Goal: Complete application form

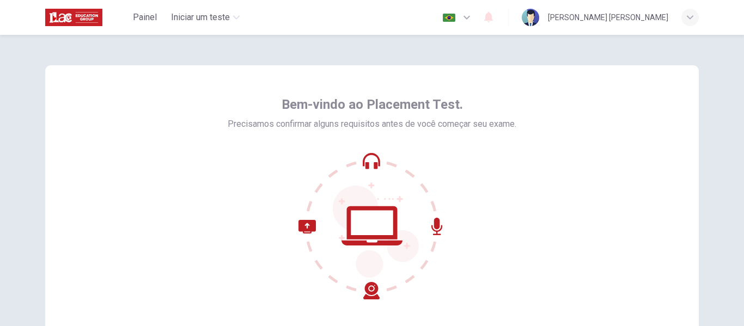
scroll to position [109, 0]
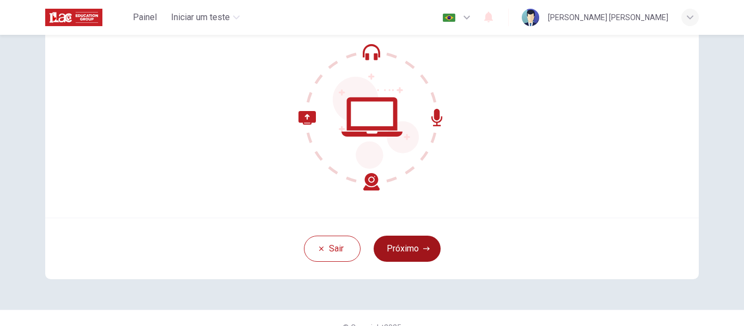
click at [424, 244] on button "Próximo" at bounding box center [407, 249] width 67 height 26
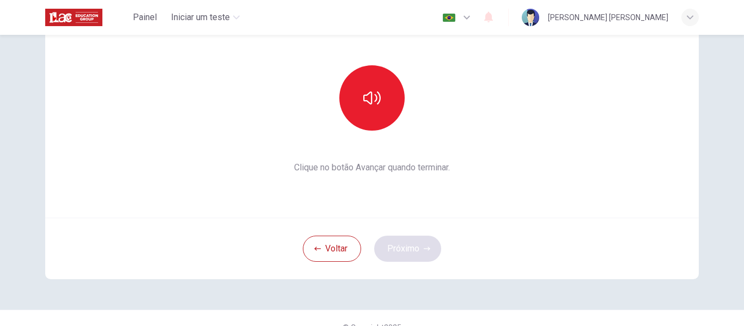
scroll to position [127, 0]
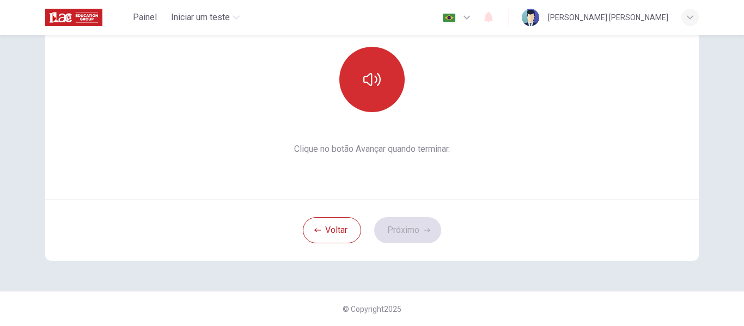
click at [368, 74] on icon "button" at bounding box center [371, 79] width 17 height 13
click at [399, 223] on button "Próximo" at bounding box center [407, 230] width 67 height 26
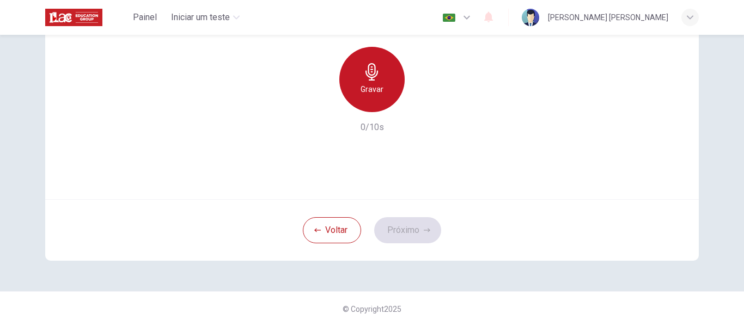
click at [362, 84] on h6 "Gravar" at bounding box center [371, 89] width 23 height 13
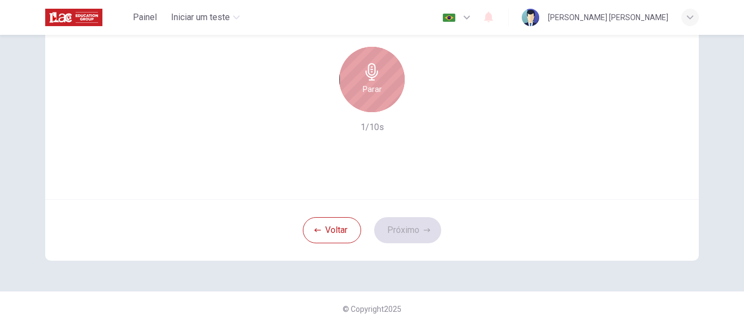
click at [366, 77] on icon "button" at bounding box center [371, 71] width 13 height 17
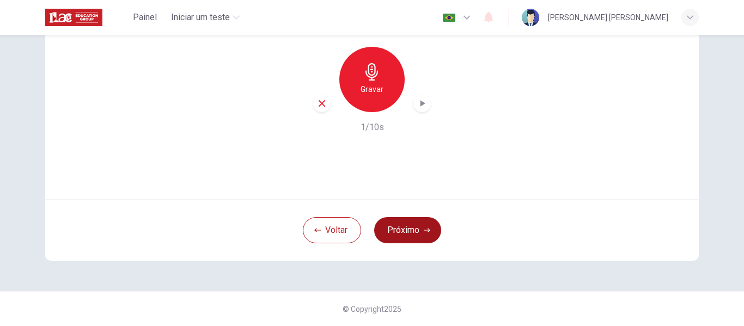
click at [397, 229] on button "Próximo" at bounding box center [407, 230] width 67 height 26
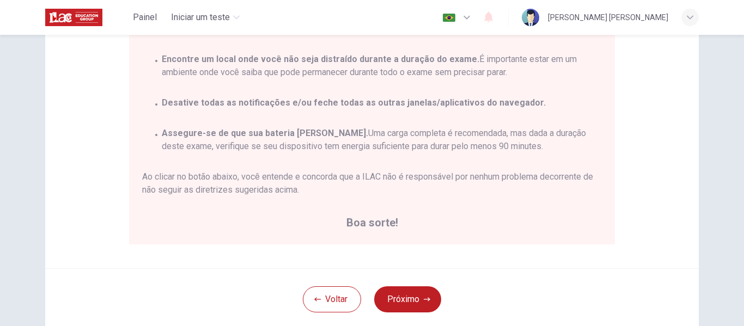
scroll to position [218, 0]
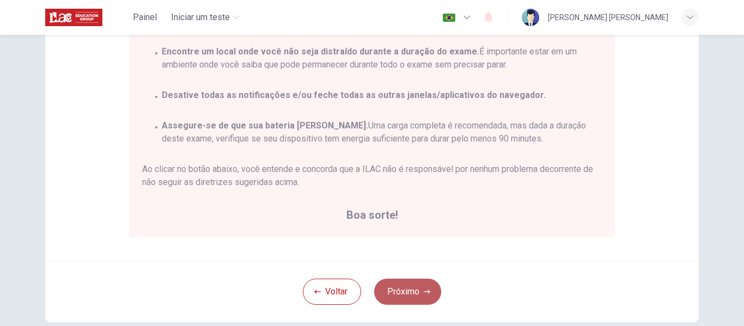
click at [399, 295] on button "Próximo" at bounding box center [407, 292] width 67 height 26
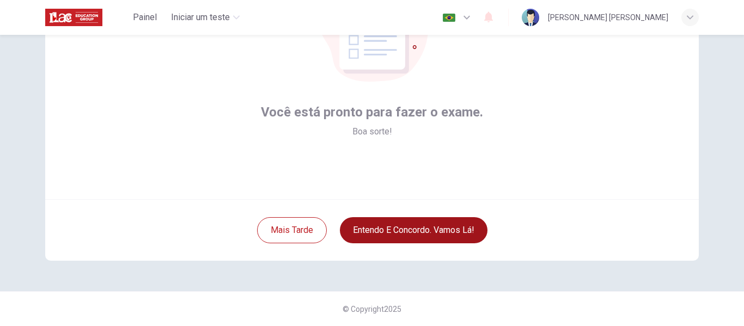
click at [397, 234] on button "Entendo e concordo. Vamos lá!" at bounding box center [414, 230] width 148 height 26
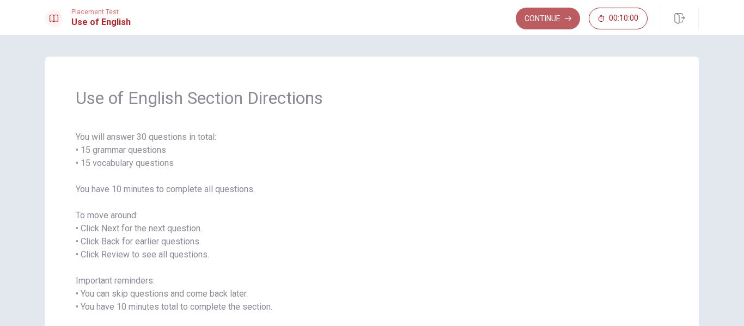
click at [551, 17] on button "Continue" at bounding box center [548, 19] width 64 height 22
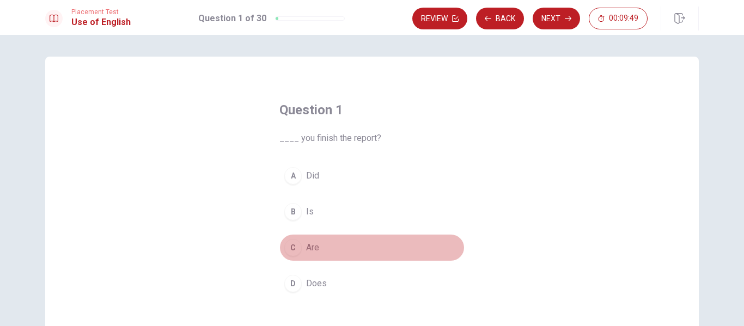
click at [306, 247] on span "Are" at bounding box center [312, 247] width 13 height 13
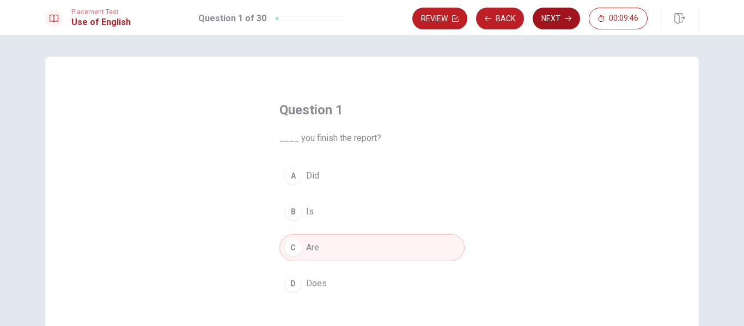
click at [545, 19] on button "Next" at bounding box center [556, 19] width 47 height 22
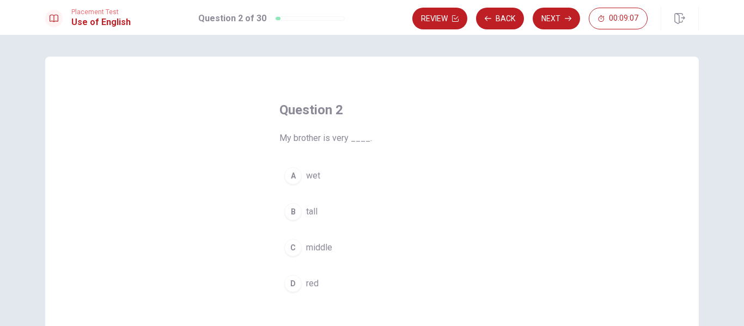
click at [302, 249] on button "C middle" at bounding box center [371, 247] width 185 height 27
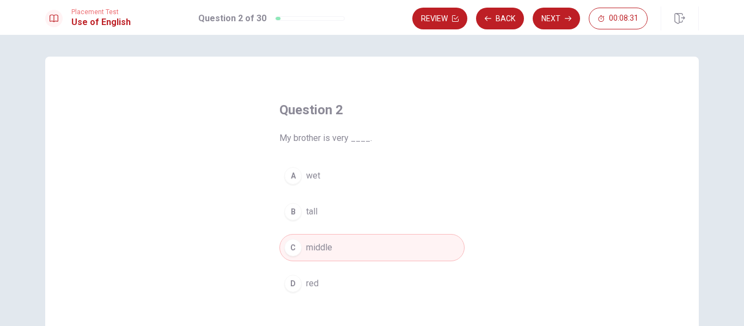
click at [303, 206] on button "B tall" at bounding box center [371, 211] width 185 height 27
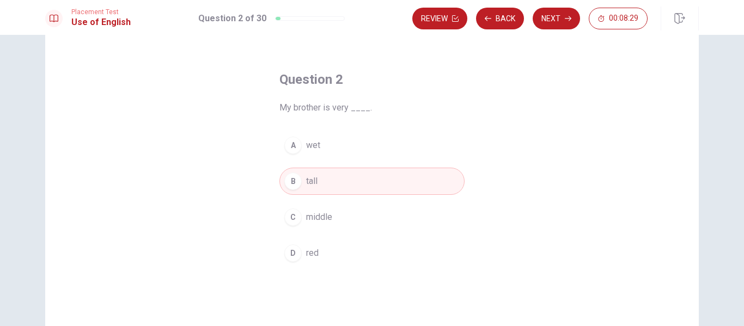
scroll to position [54, 0]
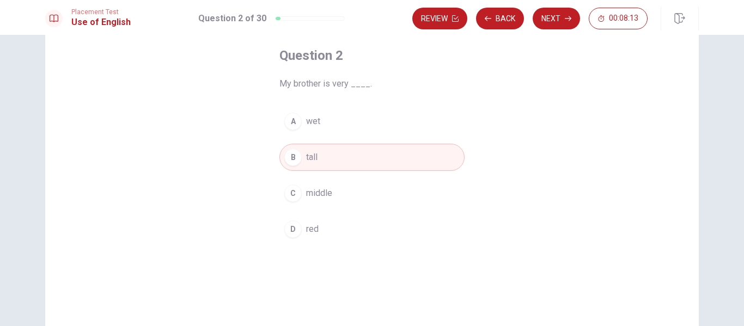
click at [294, 127] on div "A" at bounding box center [292, 121] width 17 height 17
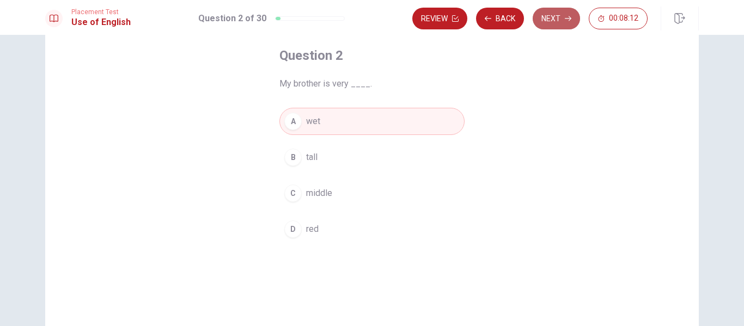
click at [543, 16] on button "Next" at bounding box center [556, 19] width 47 height 22
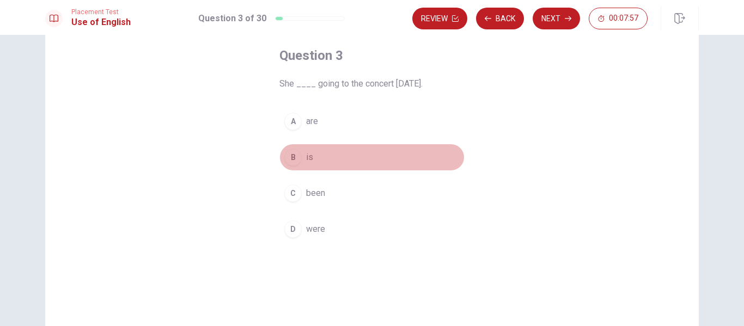
click at [293, 157] on div "B" at bounding box center [292, 157] width 17 height 17
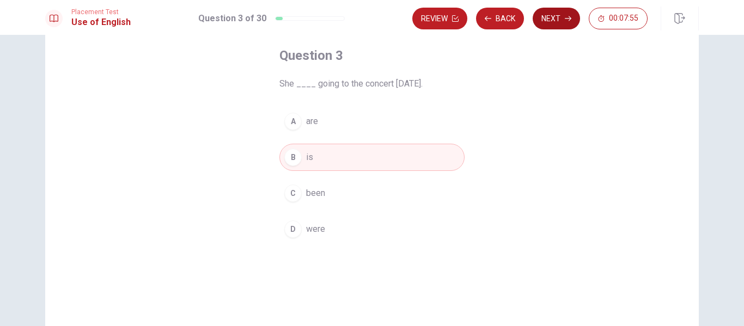
click at [545, 14] on button "Next" at bounding box center [556, 19] width 47 height 22
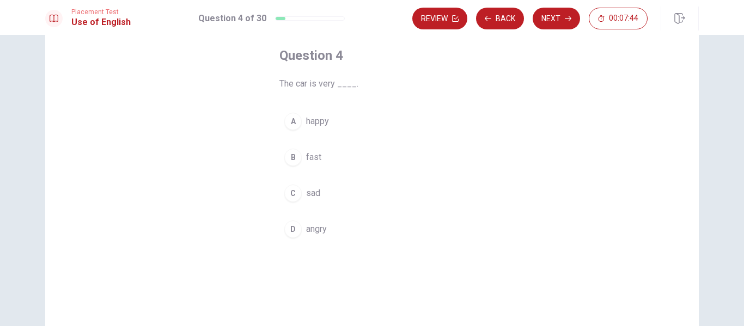
click at [310, 156] on span "fast" at bounding box center [313, 157] width 15 height 13
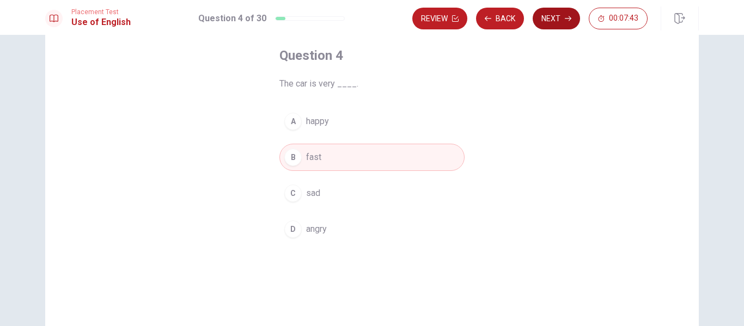
click at [553, 17] on button "Next" at bounding box center [556, 19] width 47 height 22
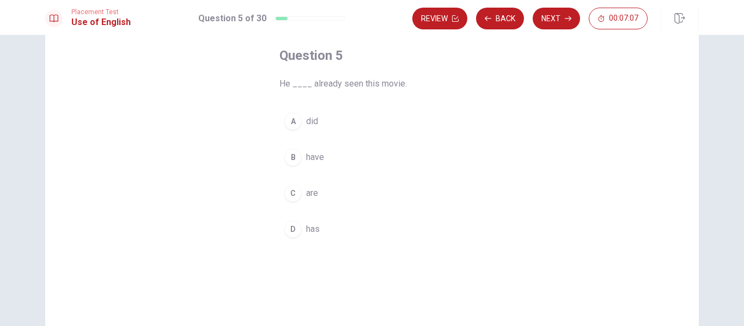
click at [293, 223] on div "D" at bounding box center [292, 229] width 17 height 17
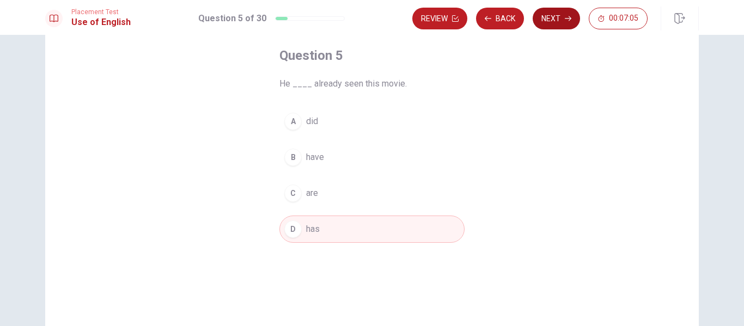
click at [552, 18] on button "Next" at bounding box center [556, 19] width 47 height 22
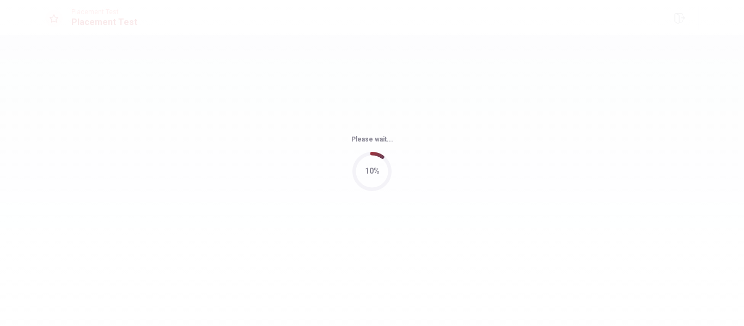
scroll to position [0, 0]
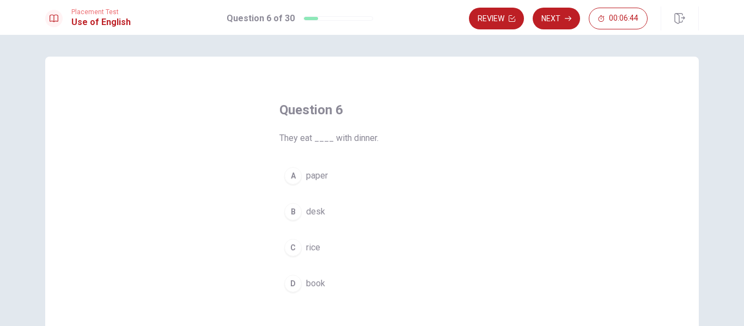
click at [310, 206] on span "desk" at bounding box center [315, 211] width 19 height 13
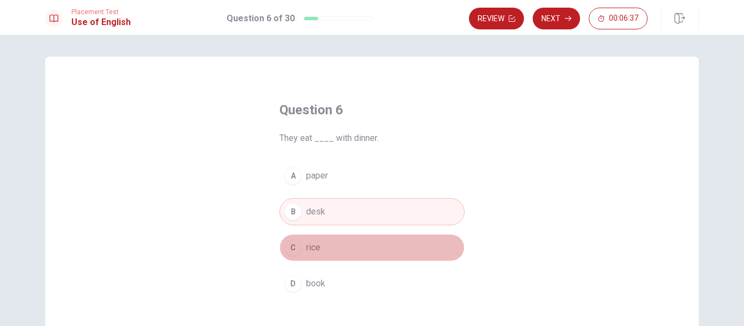
click at [307, 247] on span "rice" at bounding box center [313, 247] width 14 height 13
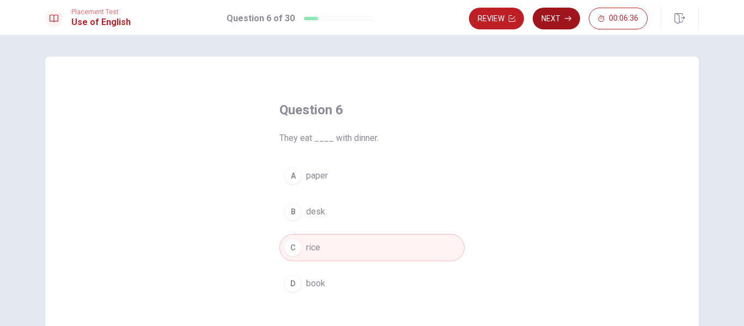
click at [552, 16] on button "Next" at bounding box center [556, 19] width 47 height 22
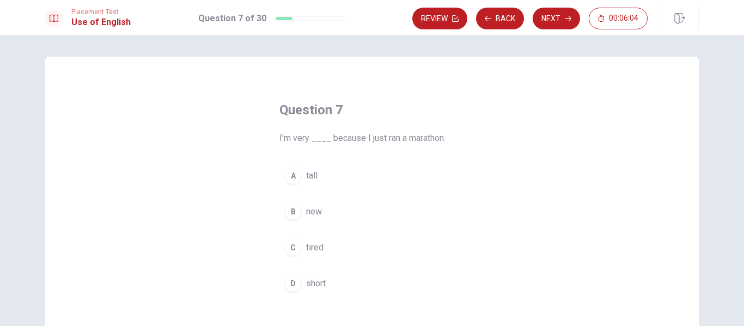
click at [317, 213] on span "new" at bounding box center [314, 211] width 16 height 13
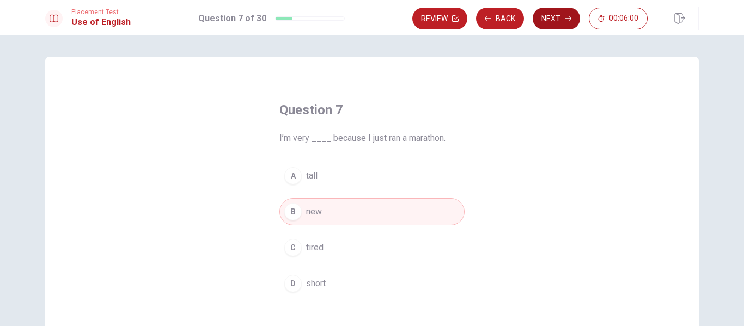
click at [554, 19] on button "Next" at bounding box center [556, 19] width 47 height 22
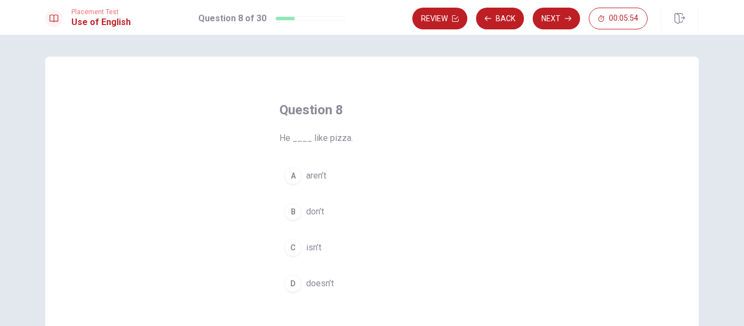
click at [311, 250] on span "isn’t" at bounding box center [313, 247] width 15 height 13
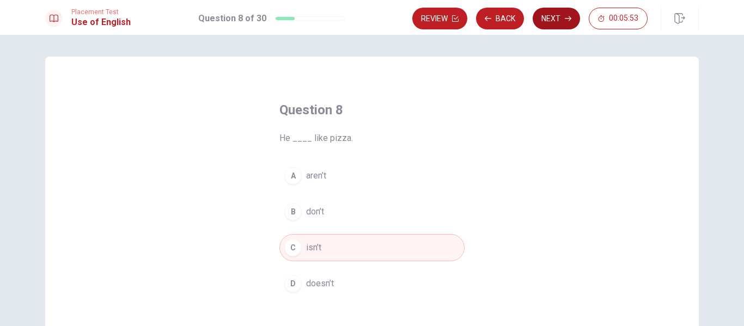
click at [550, 16] on button "Next" at bounding box center [556, 19] width 47 height 22
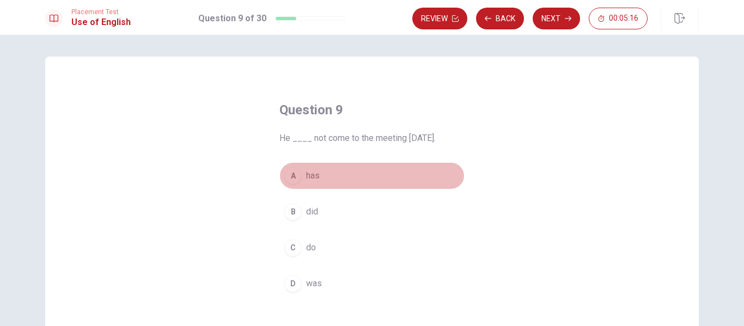
click at [308, 176] on span "has" at bounding box center [313, 175] width 14 height 13
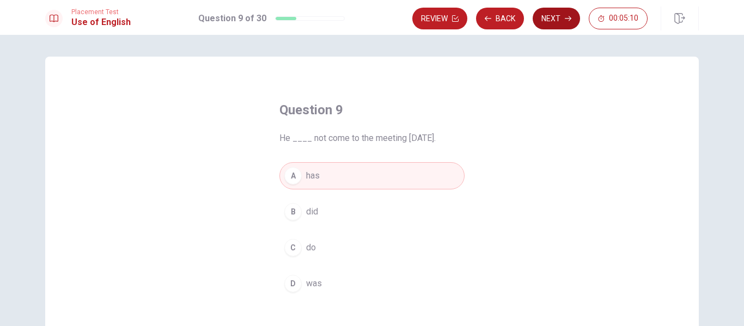
click at [553, 16] on button "Next" at bounding box center [556, 19] width 47 height 22
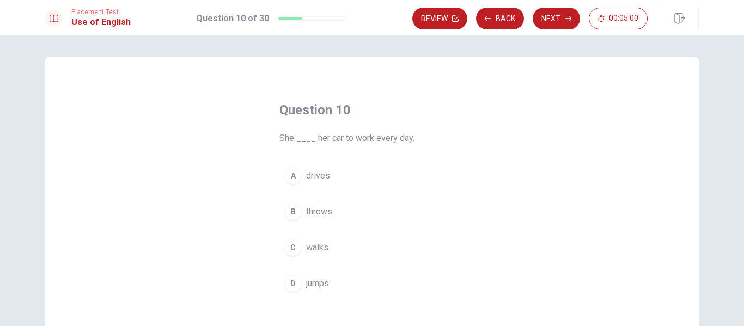
click at [308, 174] on span "drives" at bounding box center [318, 175] width 24 height 13
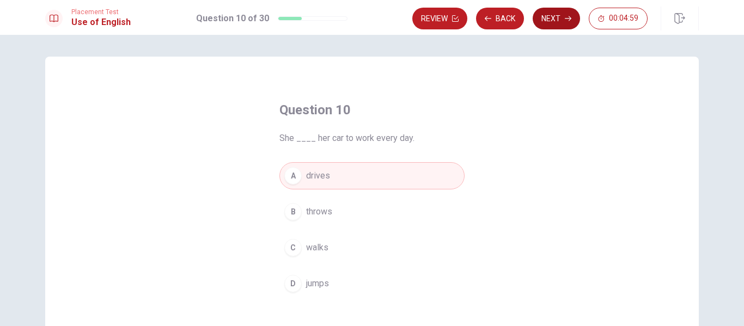
click at [561, 16] on button "Next" at bounding box center [556, 19] width 47 height 22
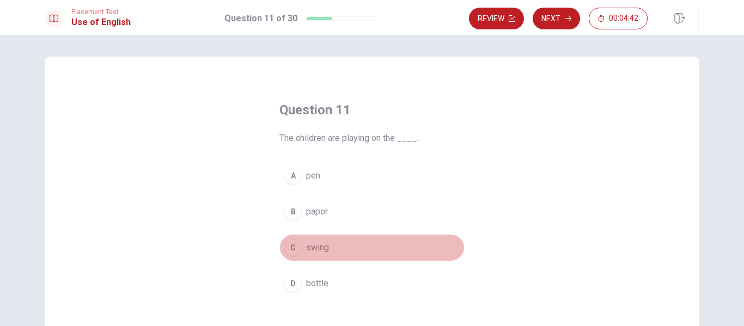
click at [315, 250] on span "swing" at bounding box center [317, 247] width 23 height 13
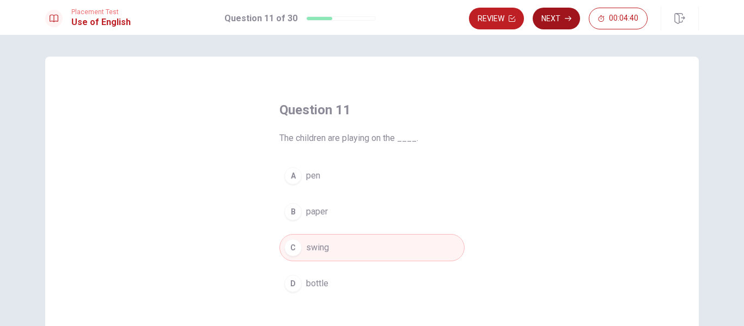
click at [550, 19] on button "Next" at bounding box center [556, 19] width 47 height 22
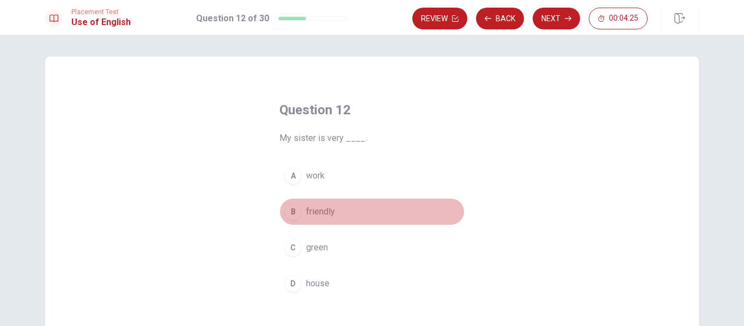
click at [313, 211] on span "friendly" at bounding box center [320, 211] width 29 height 13
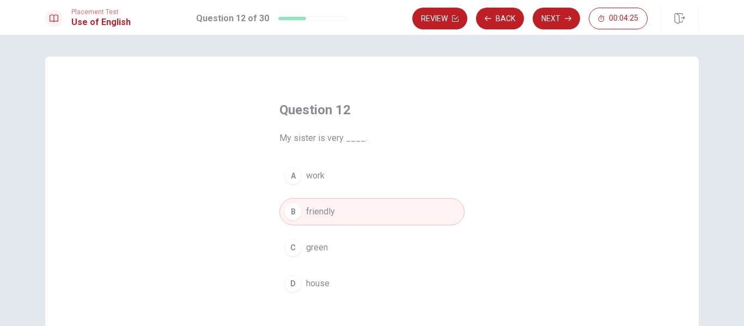
click at [554, 13] on button "Next" at bounding box center [556, 19] width 47 height 22
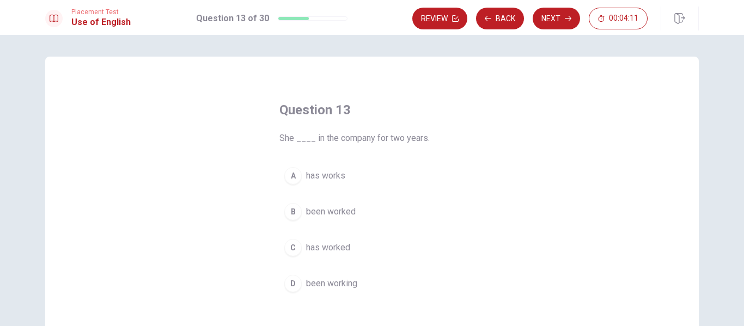
click at [323, 285] on span "been working" at bounding box center [331, 283] width 51 height 13
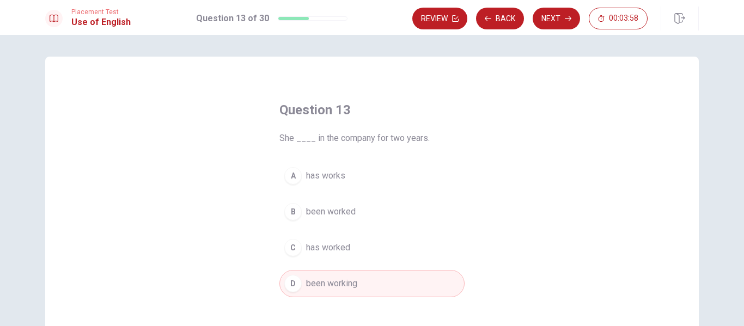
click at [339, 210] on span "been worked" at bounding box center [331, 211] width 50 height 13
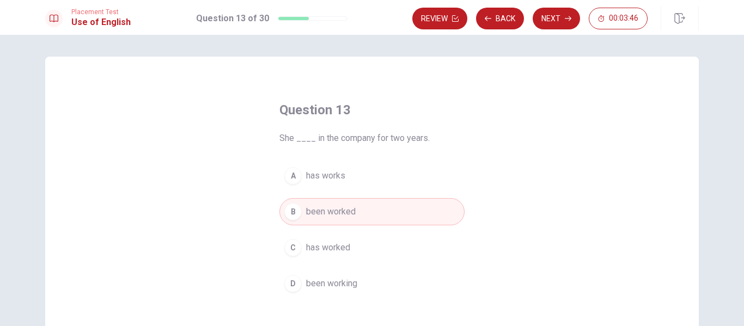
click at [345, 280] on span "been working" at bounding box center [331, 283] width 51 height 13
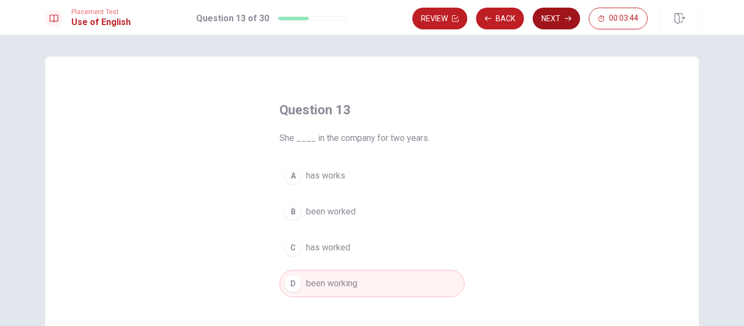
click at [548, 17] on button "Next" at bounding box center [556, 19] width 47 height 22
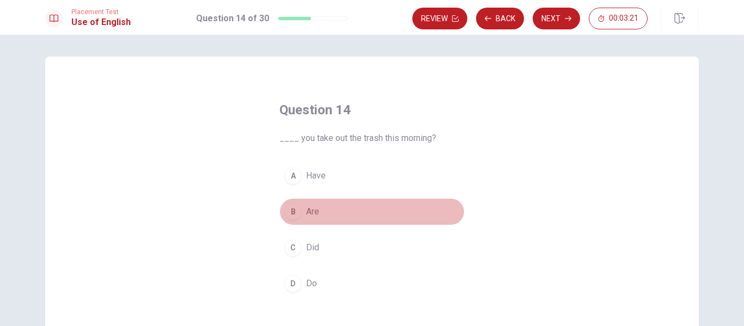
click at [311, 213] on span "Are" at bounding box center [312, 211] width 13 height 13
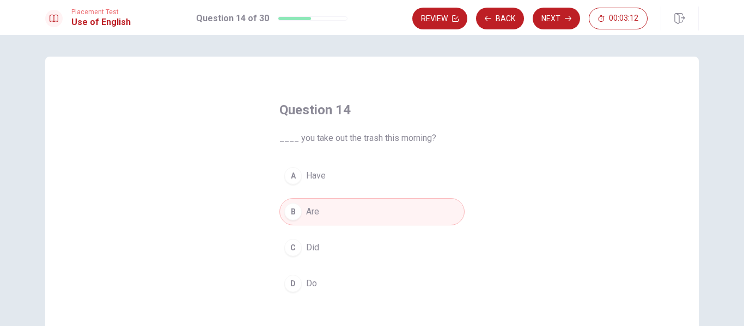
click at [308, 246] on span "Did" at bounding box center [312, 247] width 13 height 13
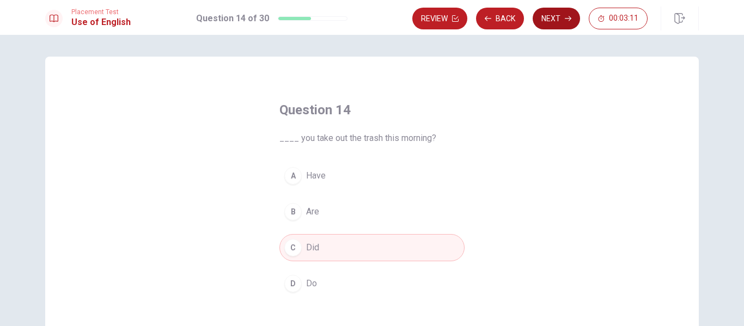
click at [552, 21] on button "Next" at bounding box center [556, 19] width 47 height 22
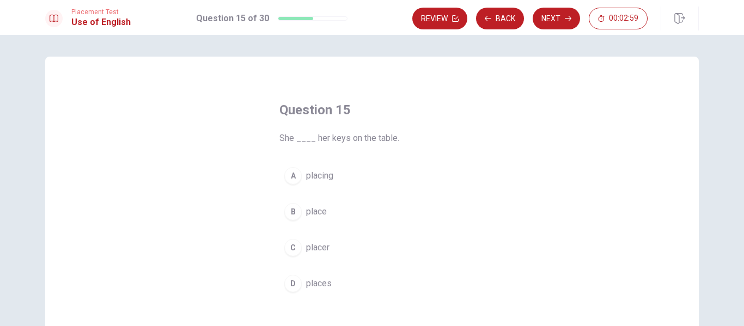
click at [312, 283] on span "places" at bounding box center [319, 283] width 26 height 13
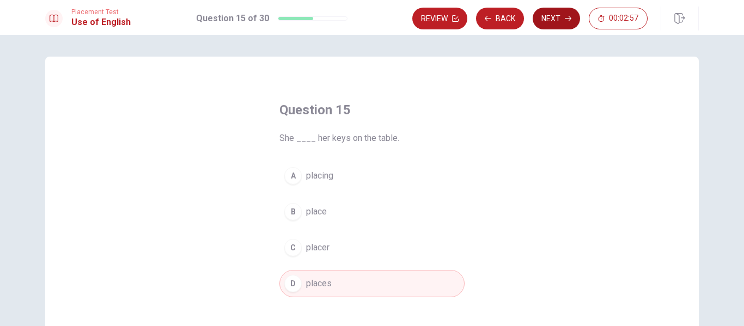
click at [553, 20] on button "Next" at bounding box center [556, 19] width 47 height 22
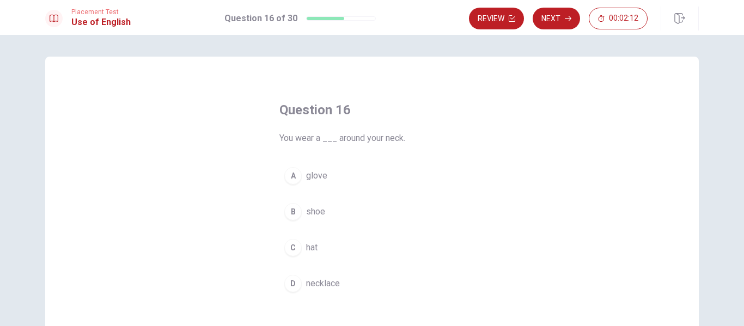
click at [320, 278] on span "necklace" at bounding box center [323, 283] width 34 height 13
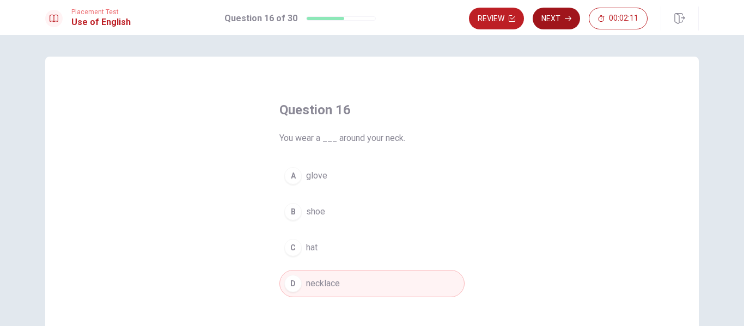
click at [543, 20] on button "Next" at bounding box center [556, 19] width 47 height 22
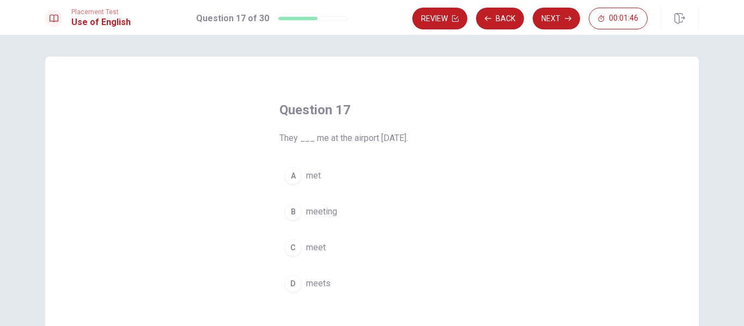
click at [309, 248] on span "meet" at bounding box center [316, 247] width 20 height 13
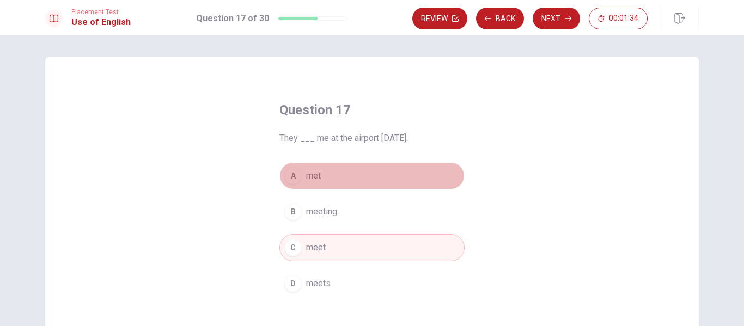
click at [319, 168] on button "A met" at bounding box center [371, 175] width 185 height 27
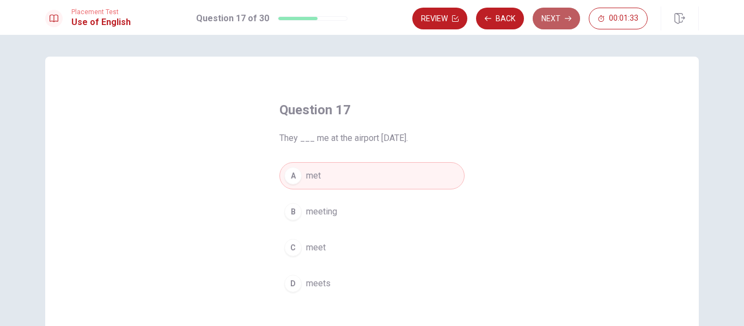
click at [543, 22] on button "Next" at bounding box center [556, 19] width 47 height 22
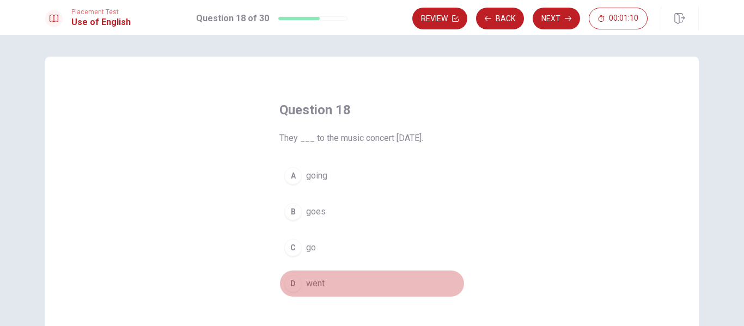
click at [306, 280] on span "went" at bounding box center [315, 283] width 19 height 13
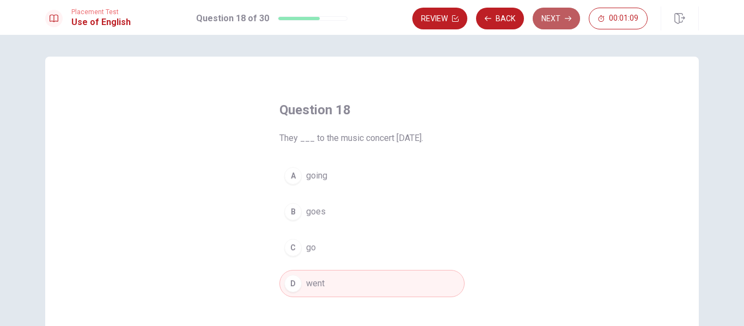
click at [565, 17] on icon "button" at bounding box center [568, 18] width 7 height 7
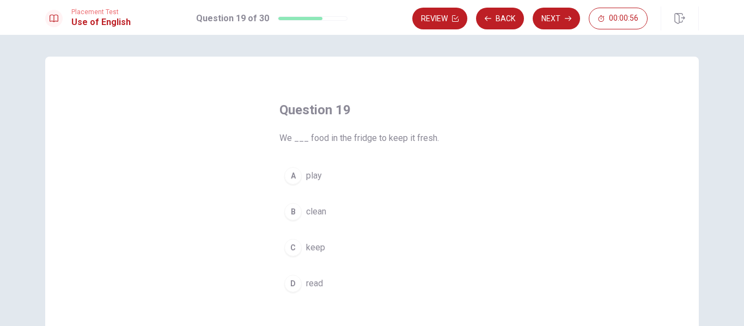
click at [314, 176] on span "play" at bounding box center [314, 175] width 16 height 13
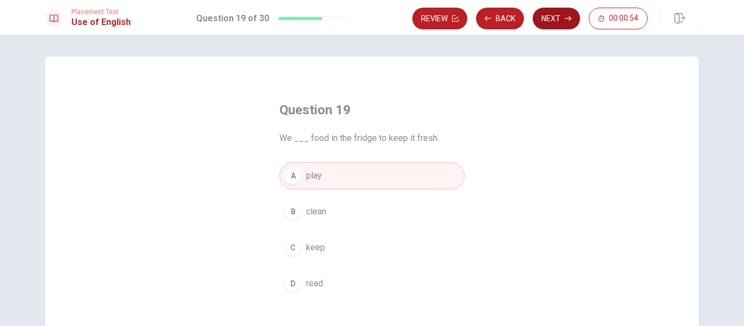
click at [556, 16] on button "Next" at bounding box center [556, 19] width 47 height 22
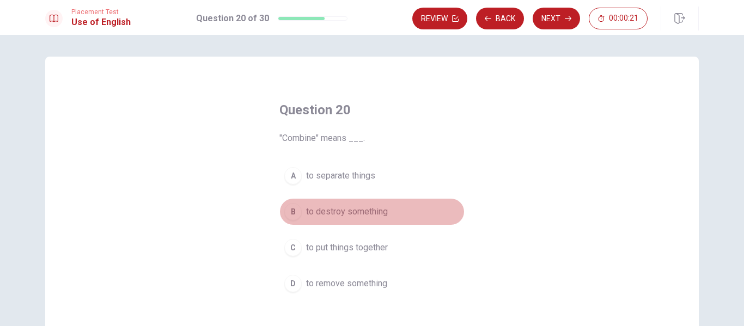
click at [336, 210] on span "to destroy something" at bounding box center [347, 211] width 82 height 13
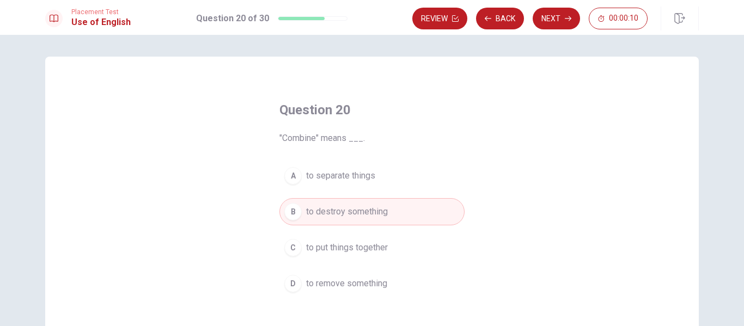
click at [335, 248] on span "to put things together" at bounding box center [347, 247] width 82 height 13
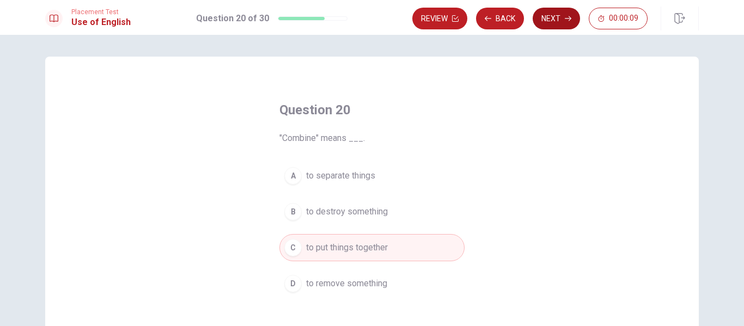
click at [552, 18] on button "Next" at bounding box center [556, 19] width 47 height 22
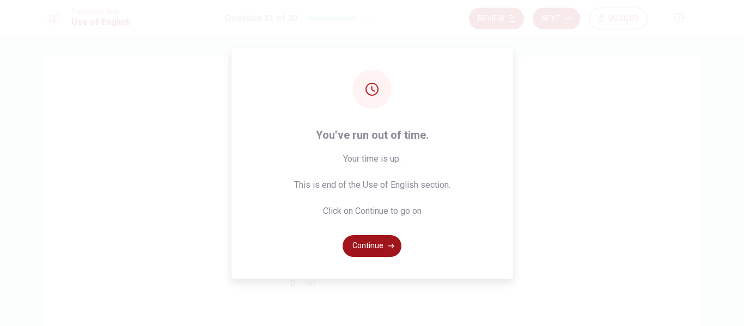
click at [373, 247] on button "Continue" at bounding box center [371, 246] width 59 height 22
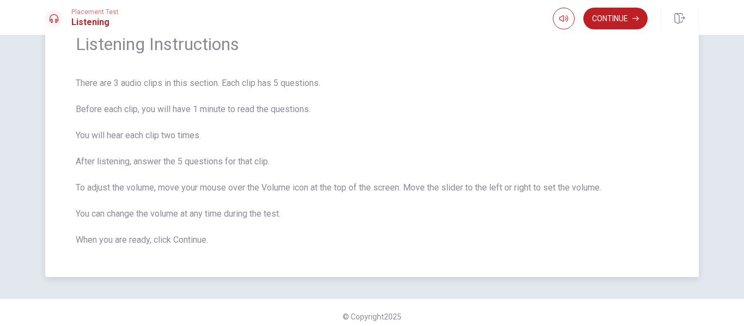
scroll to position [54, 0]
click at [558, 21] on button "button" at bounding box center [564, 19] width 22 height 22
click at [607, 17] on button "Continue" at bounding box center [615, 19] width 64 height 22
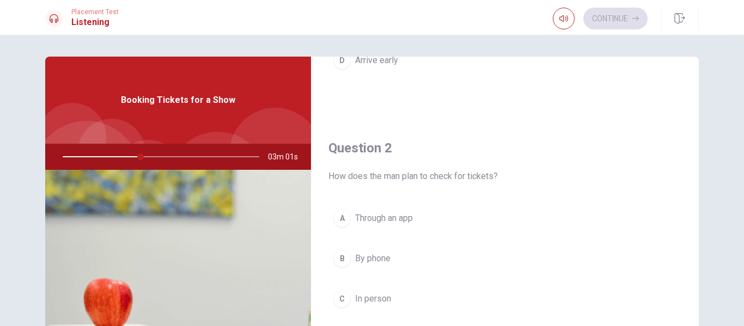
scroll to position [272, 0]
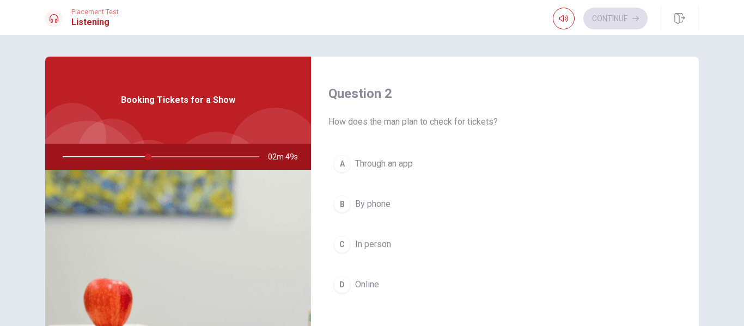
click at [359, 163] on span "Through an app" at bounding box center [384, 163] width 58 height 13
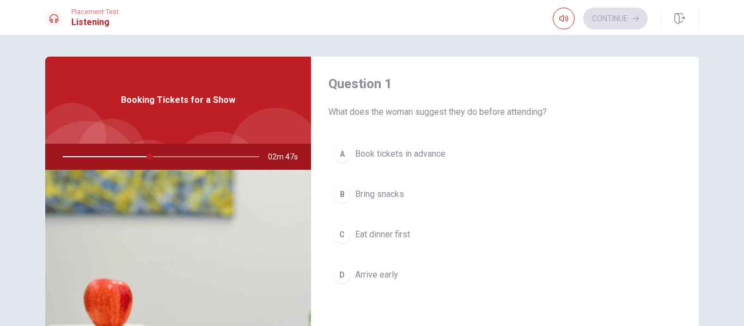
scroll to position [0, 0]
click at [382, 156] on span "Book tickets in advance" at bounding box center [400, 157] width 90 height 13
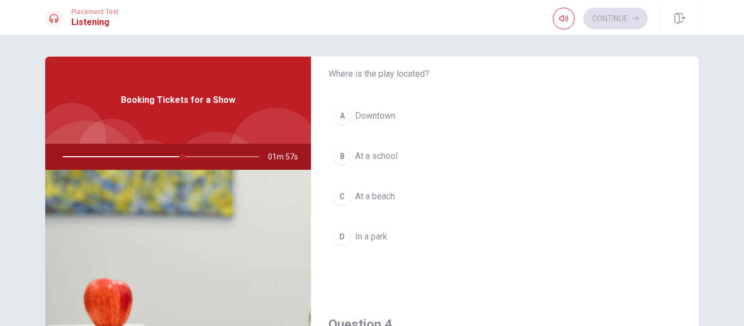
scroll to position [545, 0]
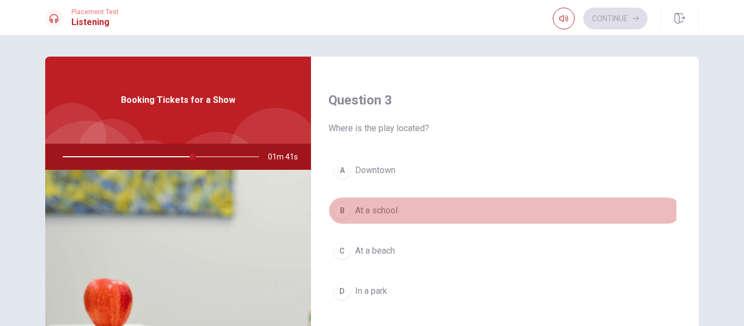
click at [360, 211] on span "At a school" at bounding box center [376, 210] width 42 height 13
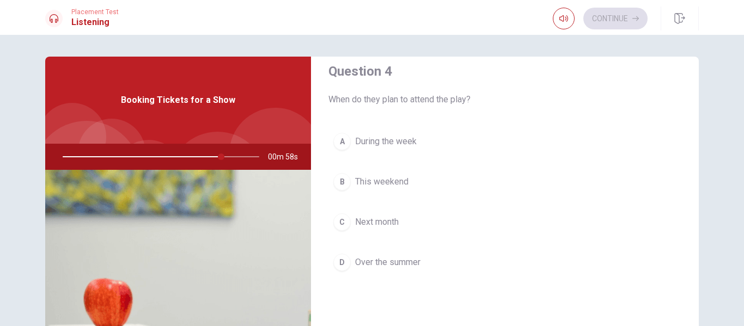
scroll to position [907, 0]
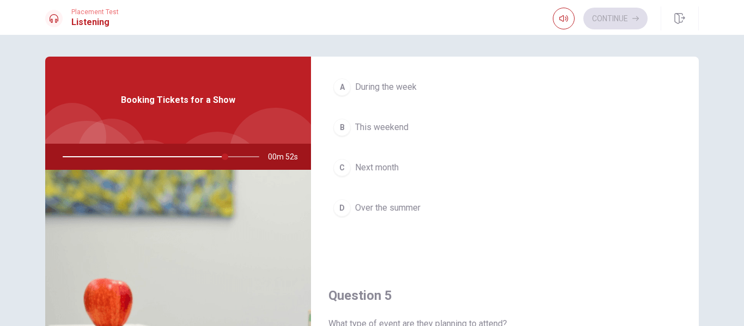
click at [366, 86] on span "During the week" at bounding box center [386, 87] width 62 height 13
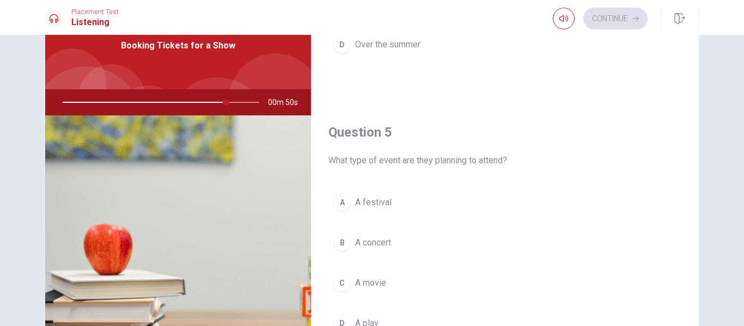
scroll to position [109, 0]
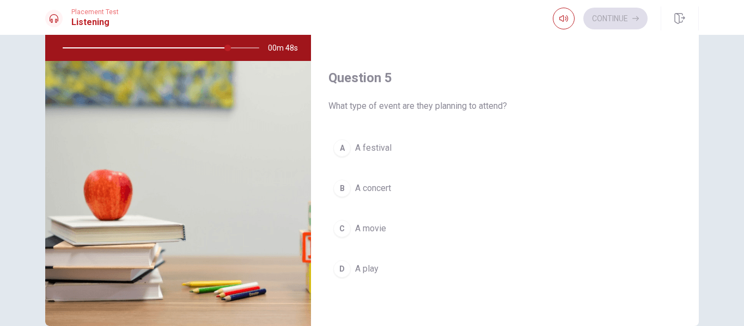
click at [371, 188] on span "A concert" at bounding box center [373, 188] width 36 height 13
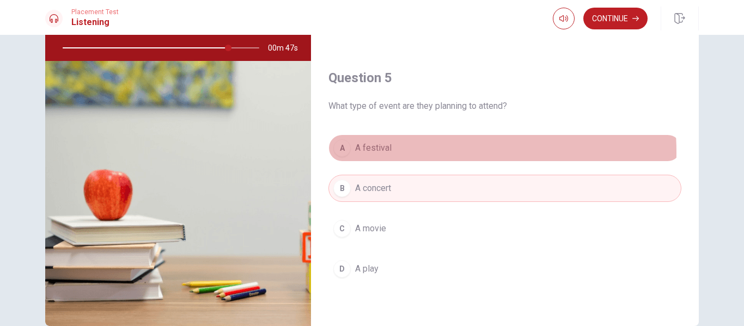
click at [396, 152] on button "A A festival" at bounding box center [504, 147] width 353 height 27
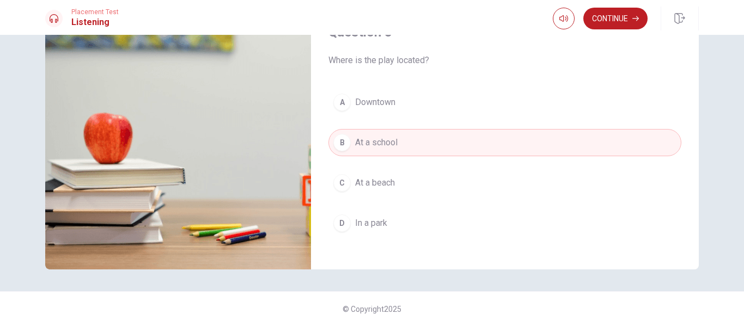
scroll to position [471, 0]
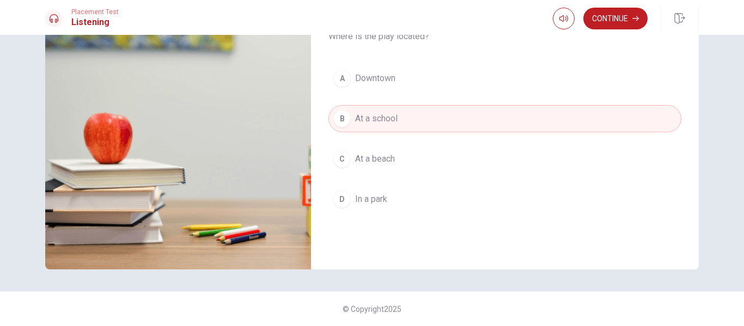
click at [377, 203] on span "In a park" at bounding box center [371, 199] width 32 height 13
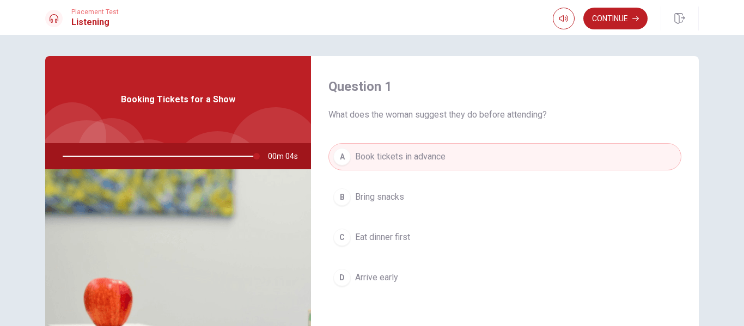
scroll to position [0, 0]
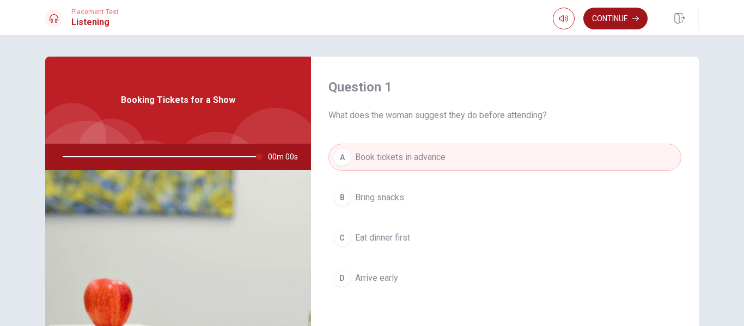
type input "0"
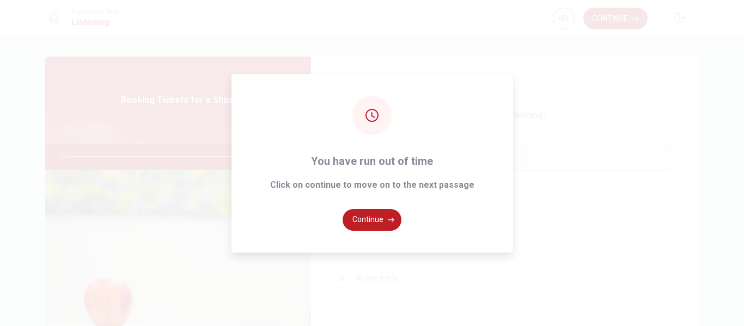
click at [617, 20] on div "You have run out of time Click on continue to move on to the next passage Conti…" at bounding box center [372, 163] width 744 height 326
click at [367, 221] on button "Continue" at bounding box center [371, 220] width 59 height 22
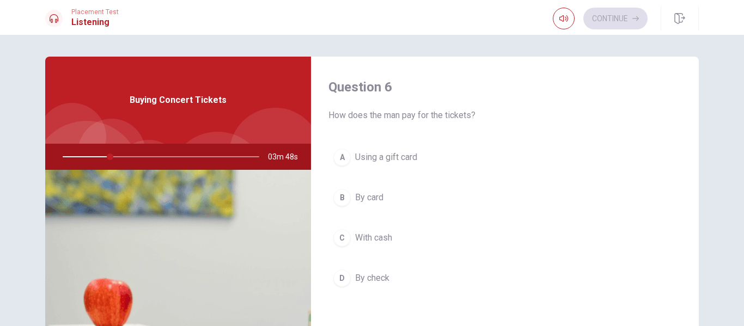
scroll to position [54, 0]
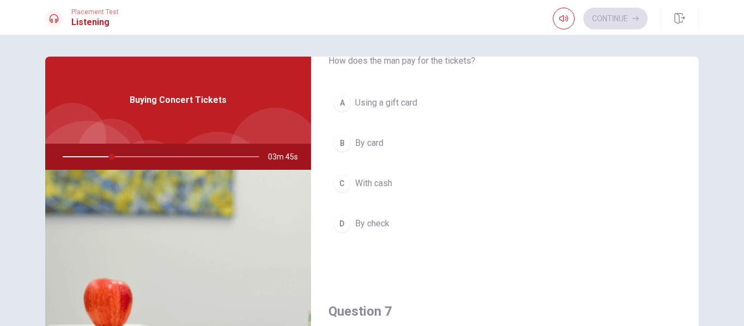
click at [373, 101] on span "Using a gift card" at bounding box center [386, 102] width 62 height 13
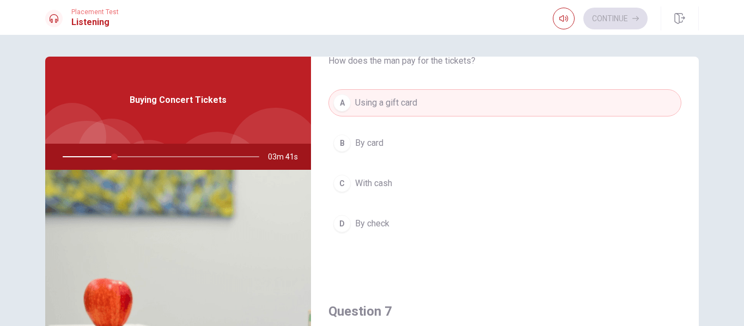
click at [370, 140] on span "By card" at bounding box center [369, 143] width 28 height 13
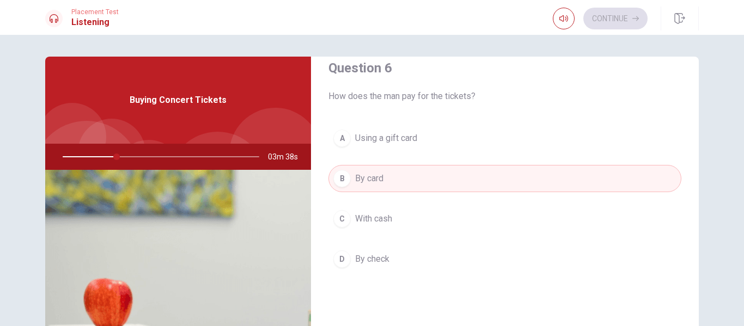
scroll to position [0, 0]
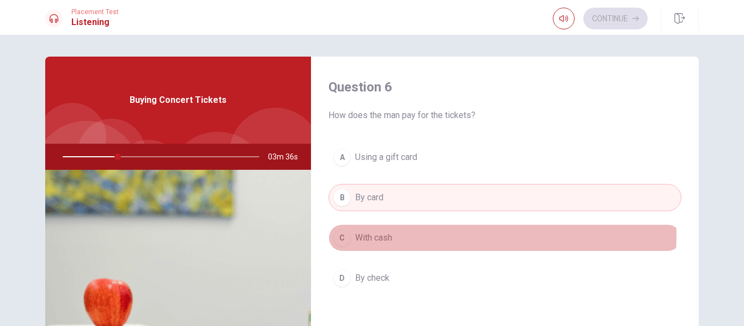
click at [370, 235] on span "With cash" at bounding box center [373, 237] width 37 height 13
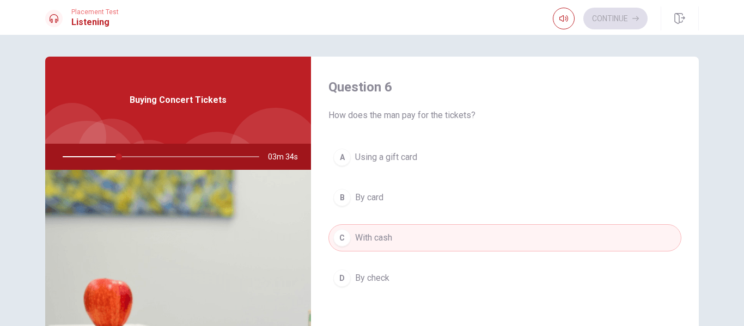
click at [374, 192] on span "By card" at bounding box center [369, 197] width 28 height 13
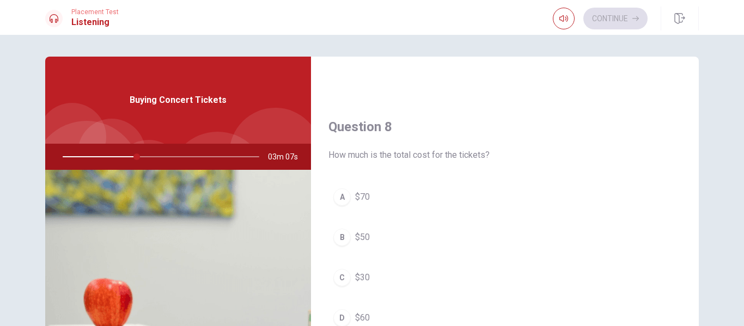
scroll to position [545, 0]
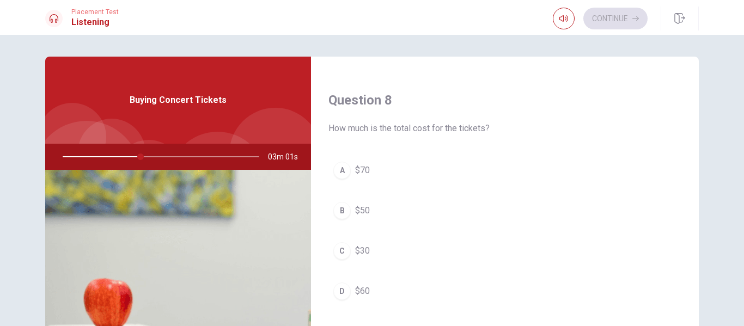
click at [361, 288] on span "$60" at bounding box center [362, 291] width 15 height 13
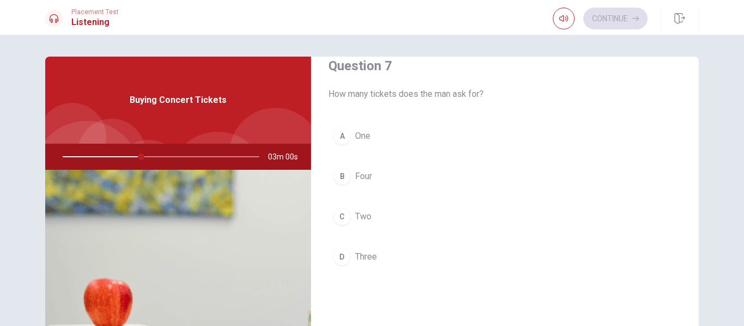
scroll to position [272, 0]
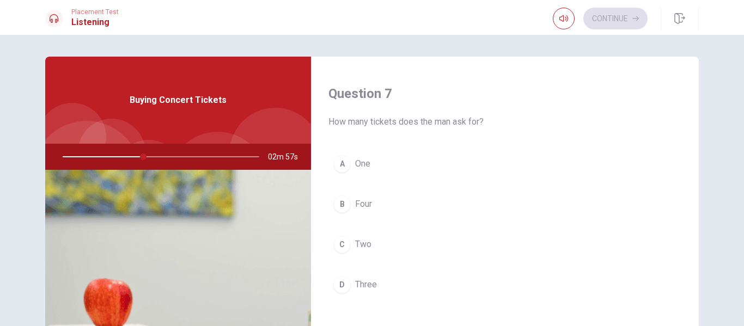
click at [365, 235] on button "C Two" at bounding box center [504, 244] width 353 height 27
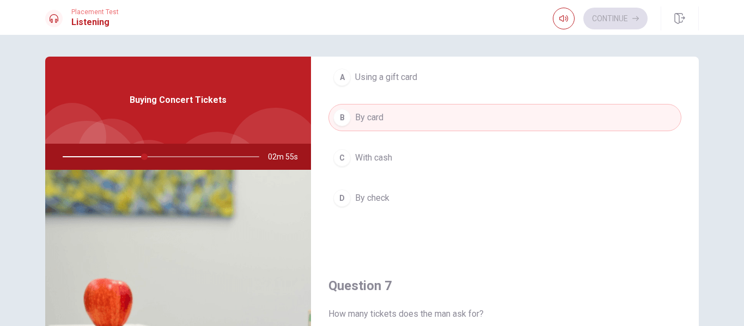
scroll to position [54, 0]
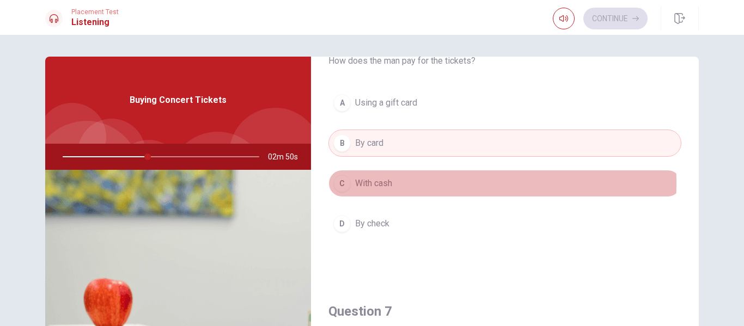
click at [378, 183] on span "With cash" at bounding box center [373, 183] width 37 height 13
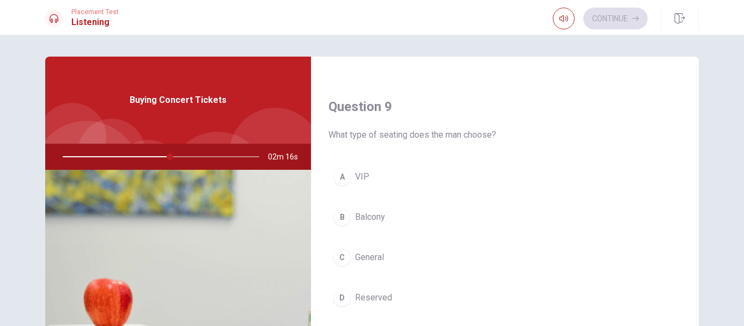
scroll to position [871, 0]
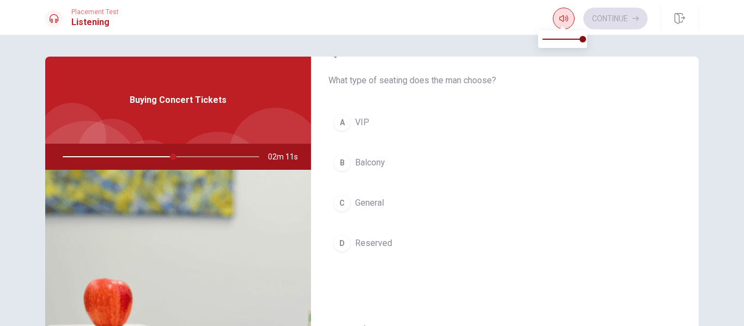
click at [559, 20] on icon "button" at bounding box center [563, 18] width 9 height 7
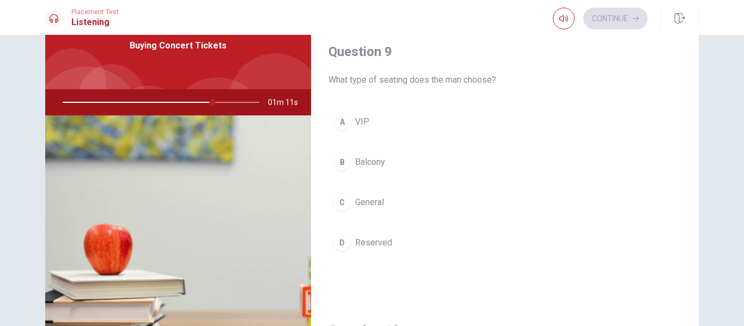
scroll to position [852, 0]
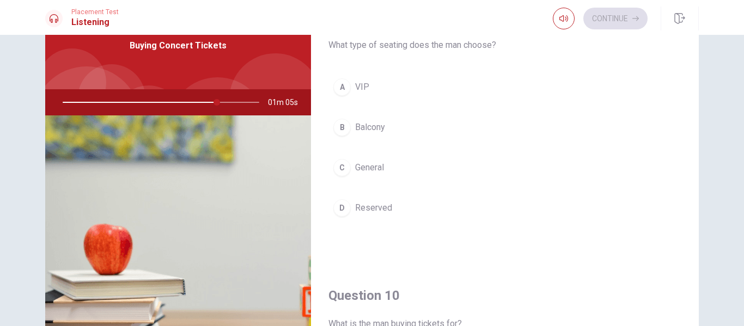
click at [357, 208] on span "Reserved" at bounding box center [373, 207] width 37 height 13
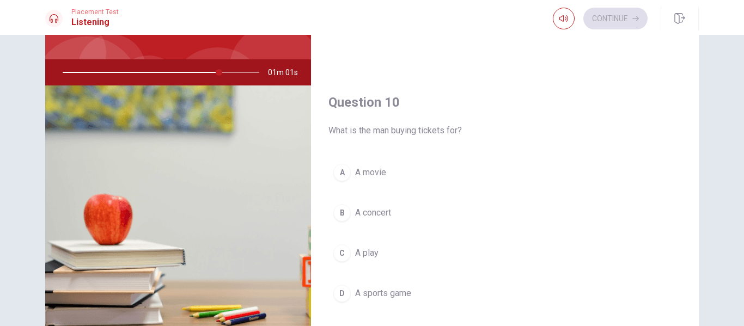
scroll to position [109, 0]
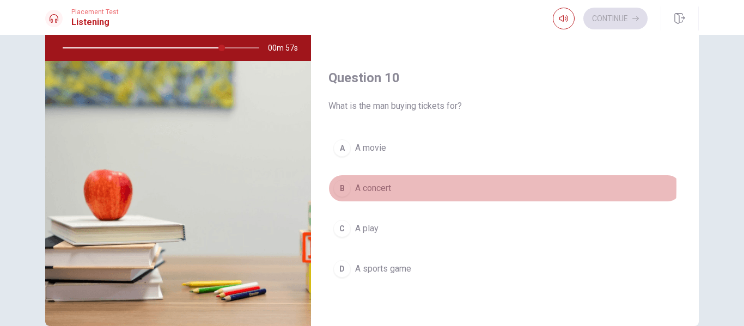
click at [381, 186] on span "A concert" at bounding box center [373, 188] width 36 height 13
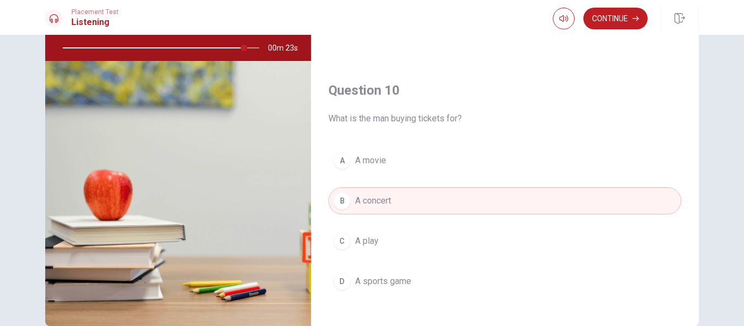
scroll to position [1016, 0]
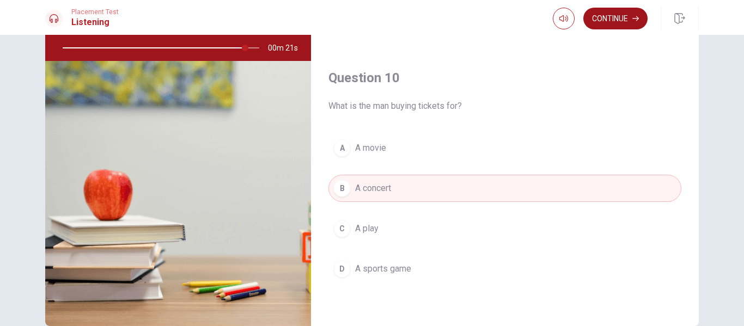
click at [612, 29] on button "Continue" at bounding box center [615, 19] width 64 height 22
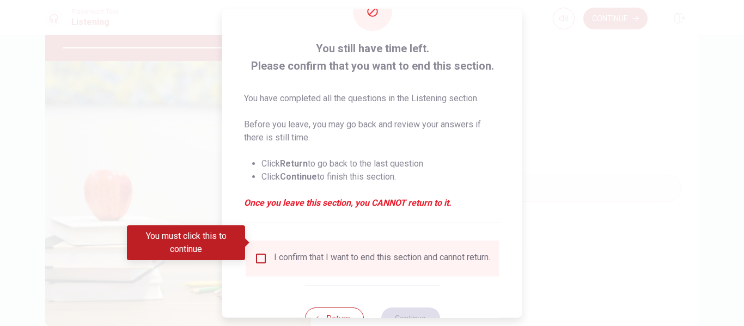
scroll to position [54, 0]
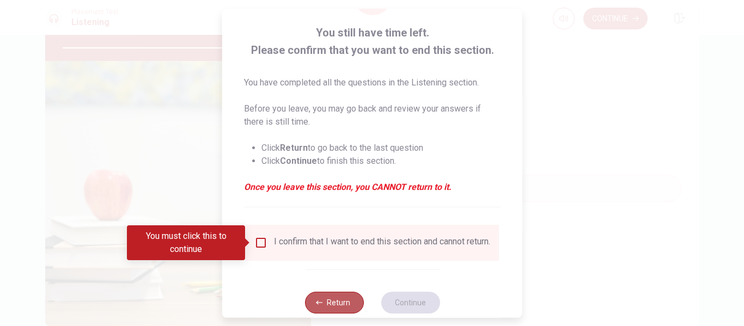
click at [337, 310] on button "Return" at bounding box center [333, 303] width 59 height 22
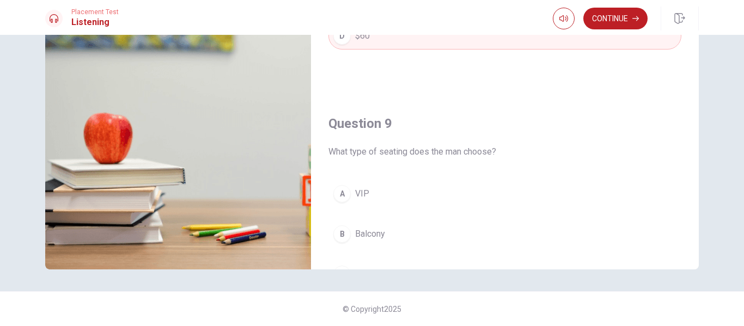
scroll to position [743, 0]
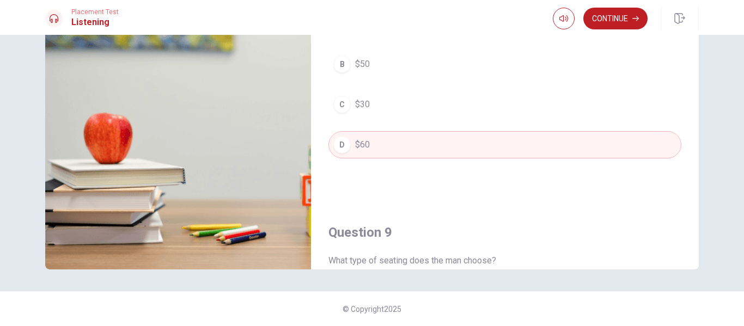
type input "0"
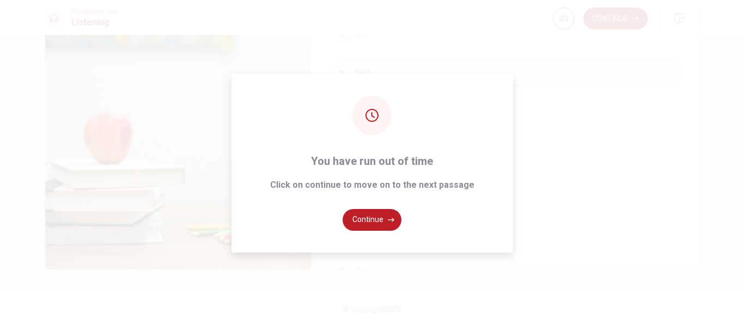
scroll to position [634, 0]
click at [381, 222] on button "Continue" at bounding box center [371, 220] width 59 height 22
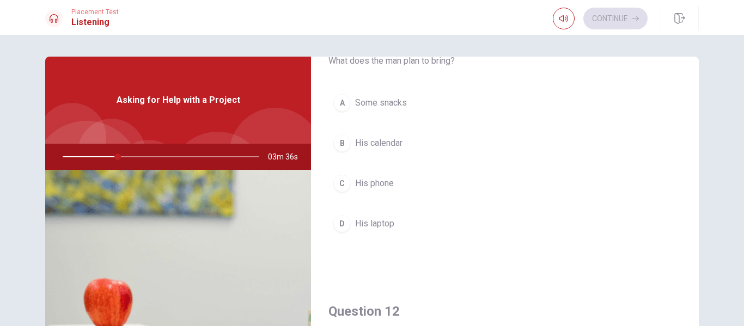
scroll to position [0, 0]
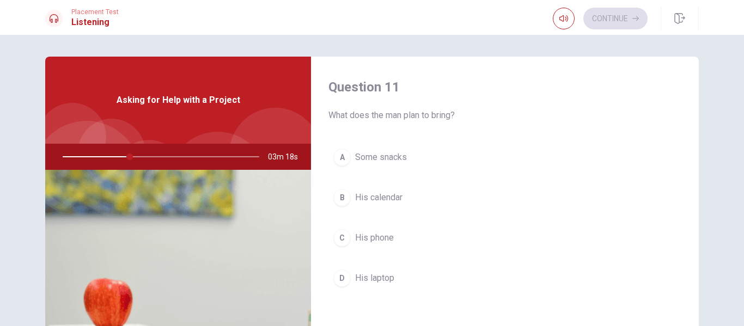
click at [360, 276] on span "His laptop" at bounding box center [374, 278] width 39 height 13
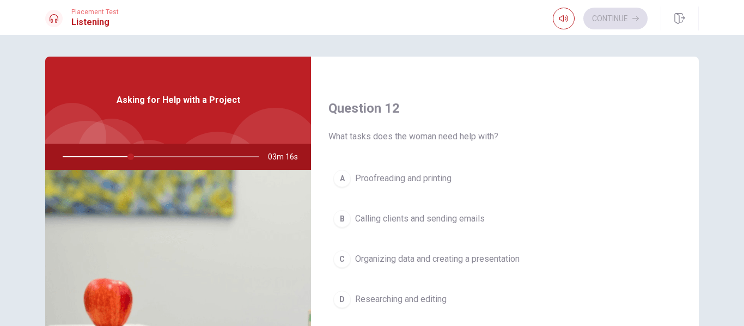
scroll to position [272, 0]
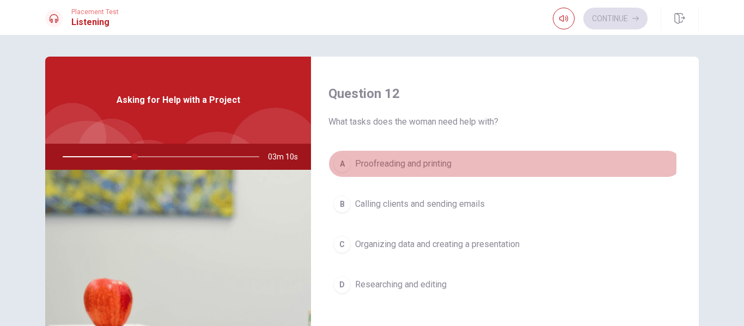
click at [388, 162] on span "Proofreading and printing" at bounding box center [403, 163] width 96 height 13
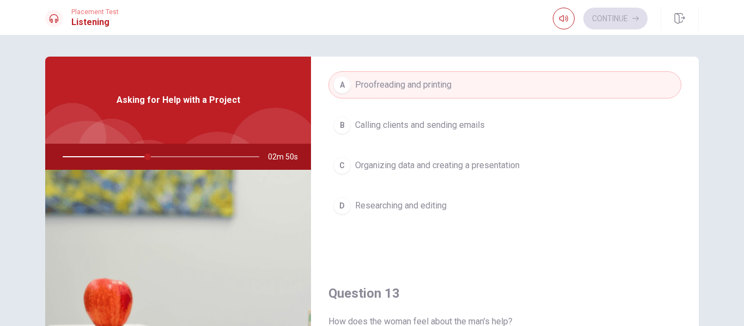
scroll to position [327, 0]
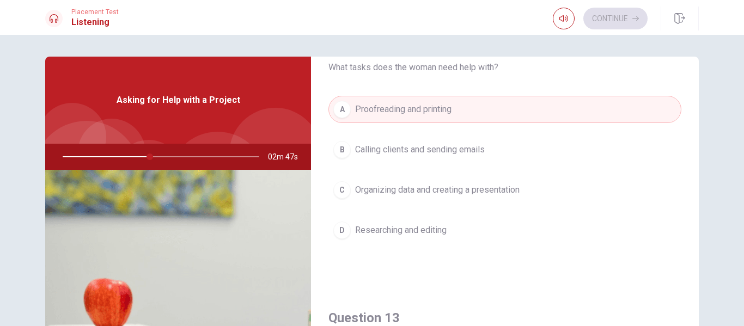
click at [410, 192] on span "Organizing data and creating a presentation" at bounding box center [437, 190] width 164 height 13
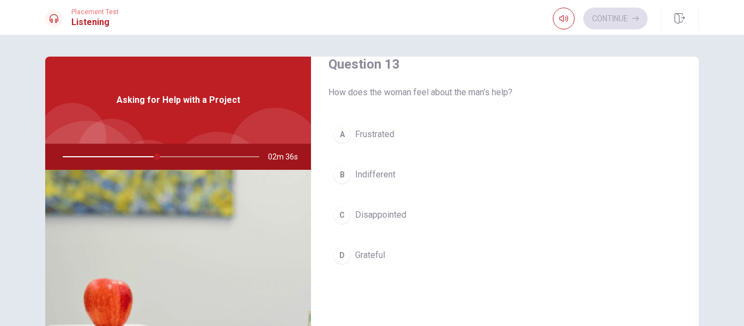
scroll to position [599, 0]
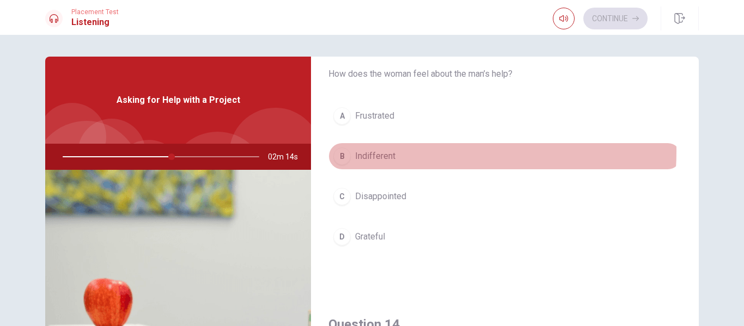
click at [376, 151] on span "Indifferent" at bounding box center [375, 156] width 40 height 13
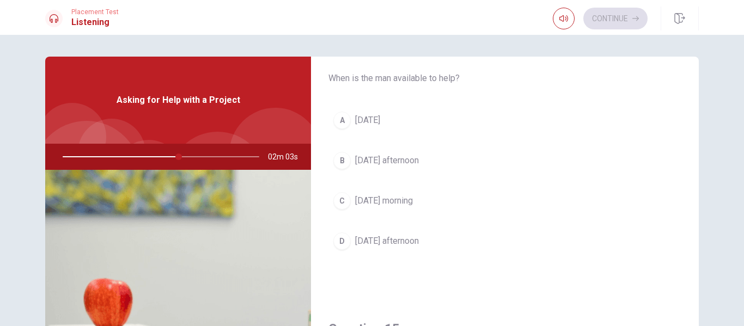
scroll to position [871, 0]
click at [386, 207] on span "[DATE] morning" at bounding box center [384, 203] width 58 height 13
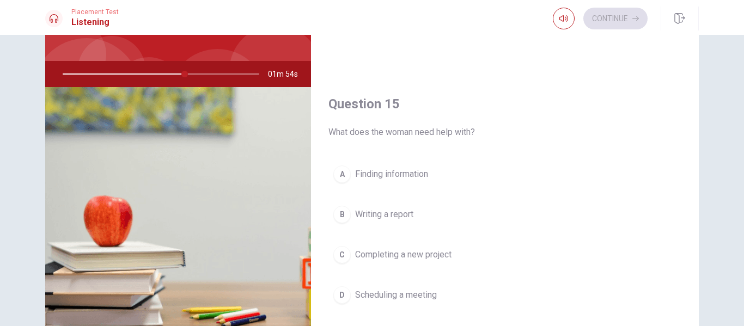
scroll to position [109, 0]
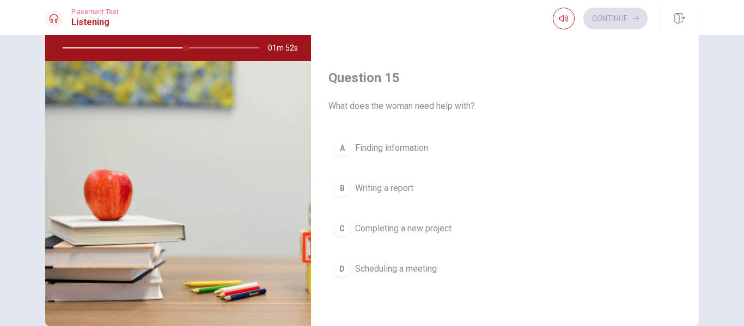
click at [417, 228] on span "Completing a new project" at bounding box center [403, 228] width 96 height 13
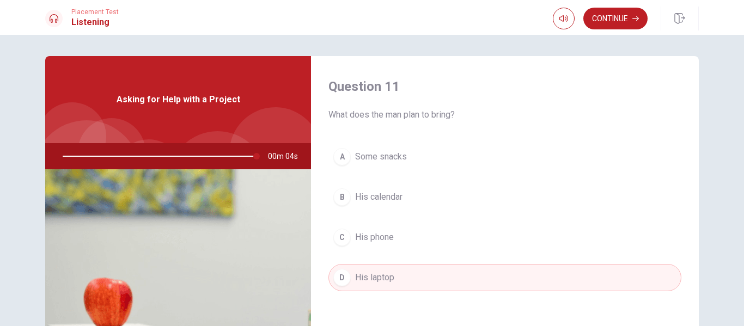
scroll to position [0, 0]
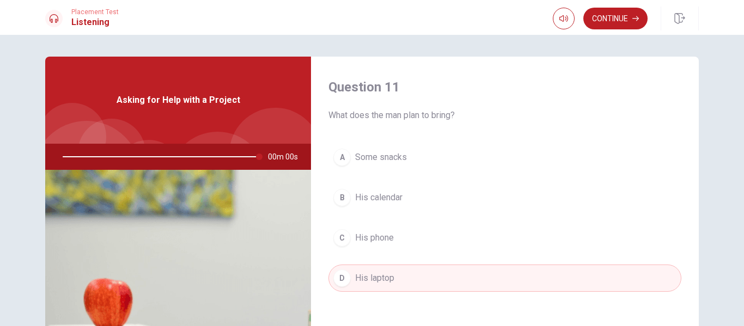
type input "0"
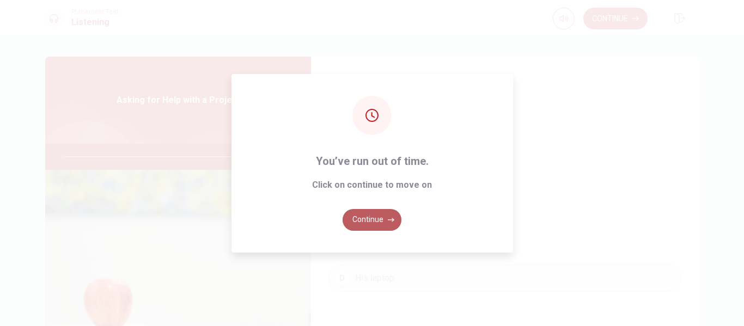
click at [370, 219] on button "Continue" at bounding box center [371, 220] width 59 height 22
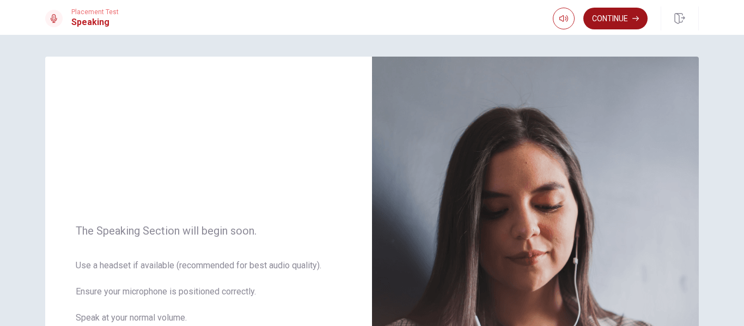
click at [608, 20] on button "Continue" at bounding box center [615, 19] width 64 height 22
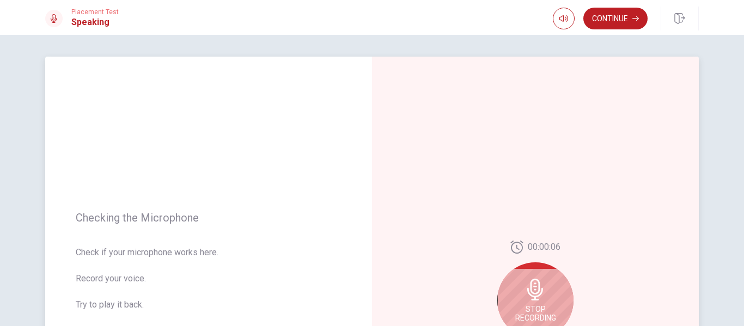
scroll to position [54, 0]
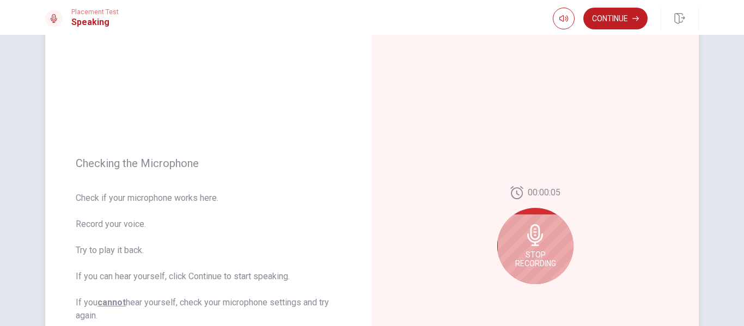
click at [522, 252] on span "Stop Recording" at bounding box center [535, 258] width 41 height 17
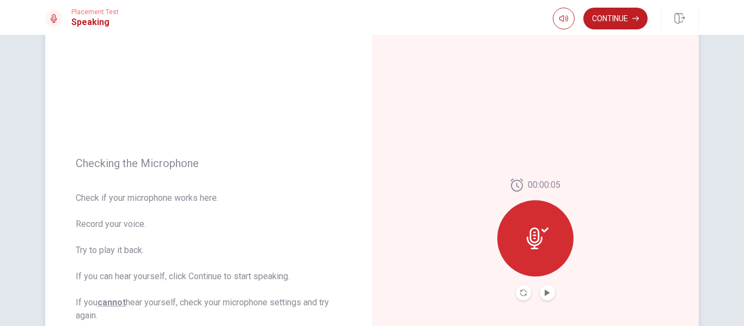
click at [540, 296] on button "Play Audio" at bounding box center [547, 292] width 15 height 15
click at [619, 20] on button "Continue" at bounding box center [615, 19] width 64 height 22
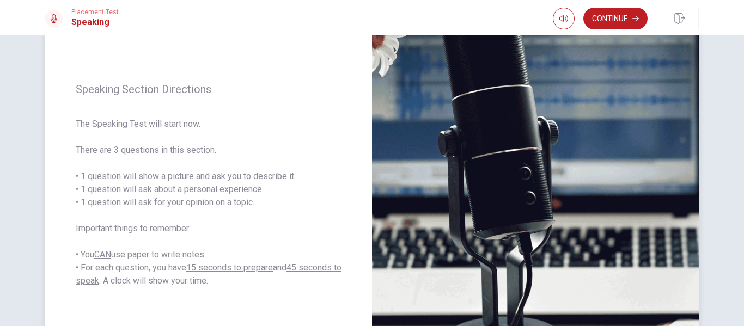
scroll to position [163, 0]
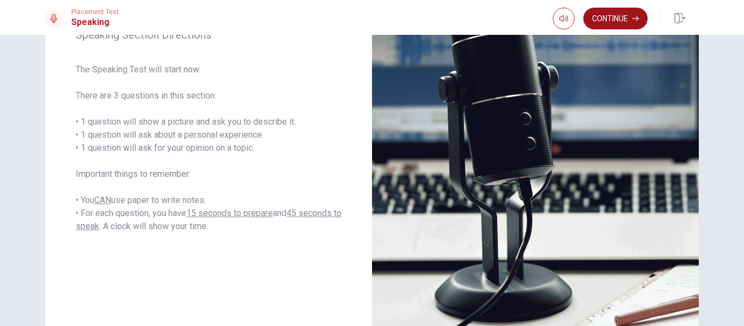
click at [613, 15] on button "Continue" at bounding box center [615, 19] width 64 height 22
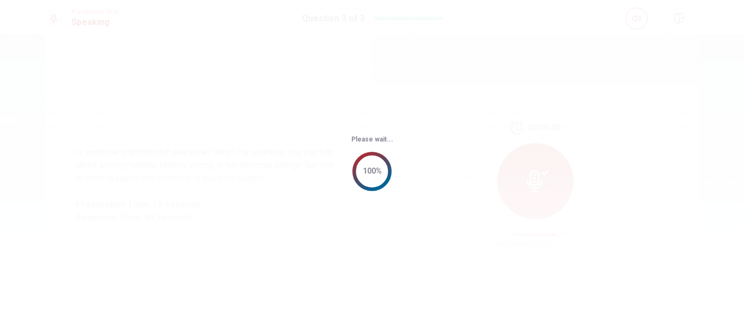
scroll to position [0, 0]
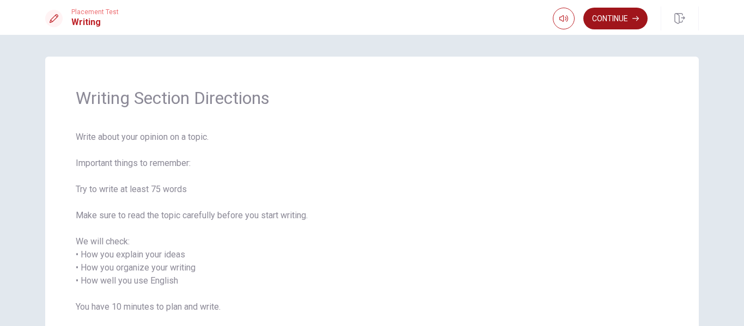
click at [605, 20] on button "Continue" at bounding box center [615, 19] width 64 height 22
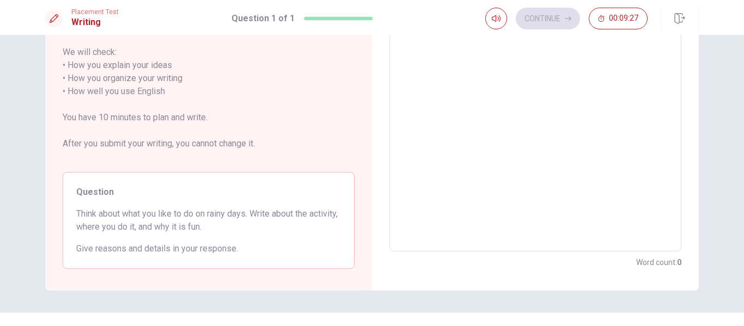
scroll to position [185, 0]
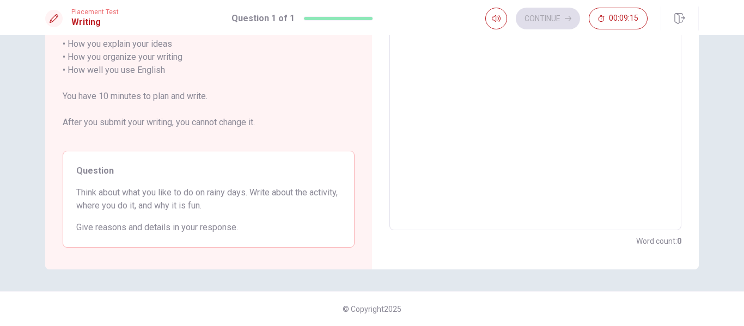
click at [466, 67] on textarea at bounding box center [535, 70] width 277 height 302
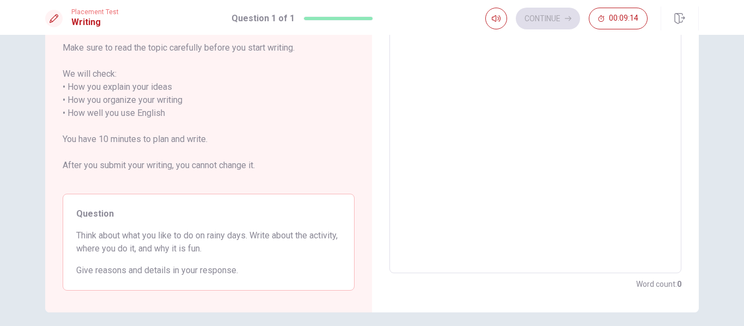
scroll to position [76, 0]
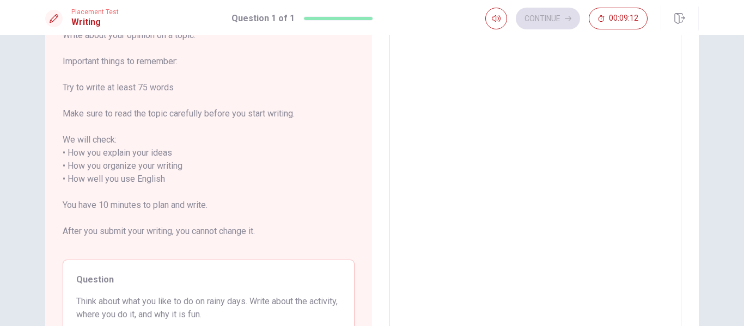
type textarea "I"
type textarea "x"
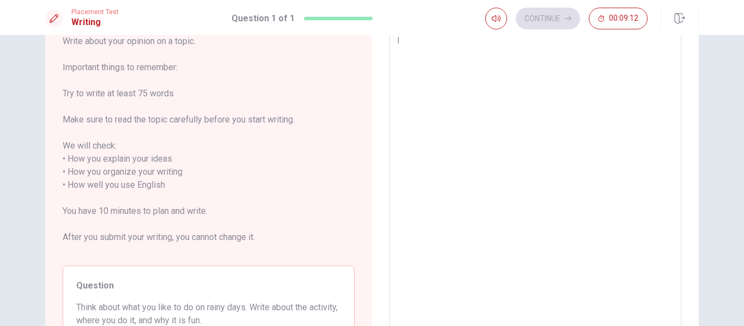
type textarea "I"
type textarea "x"
type textarea "I l"
type textarea "x"
type textarea "I li"
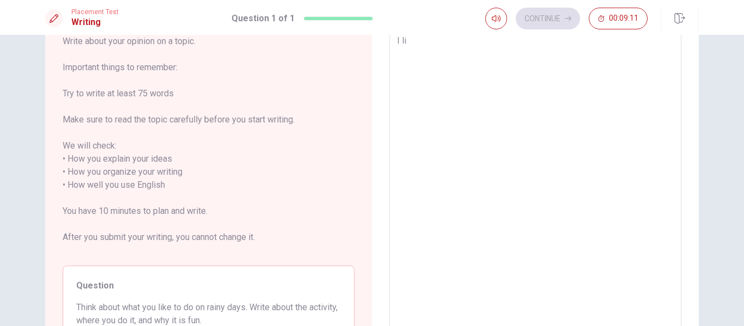
type textarea "x"
type textarea "I lik"
type textarea "x"
type textarea "I like"
type textarea "x"
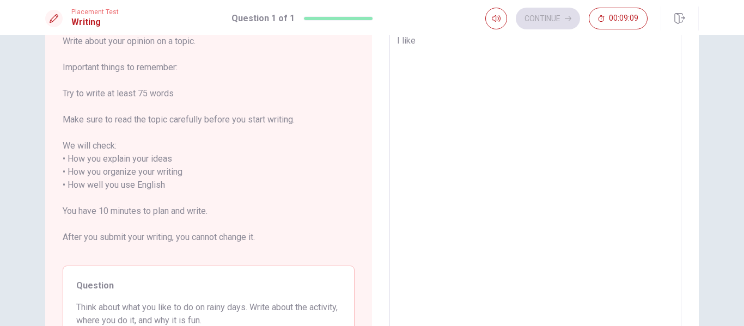
type textarea "I like"
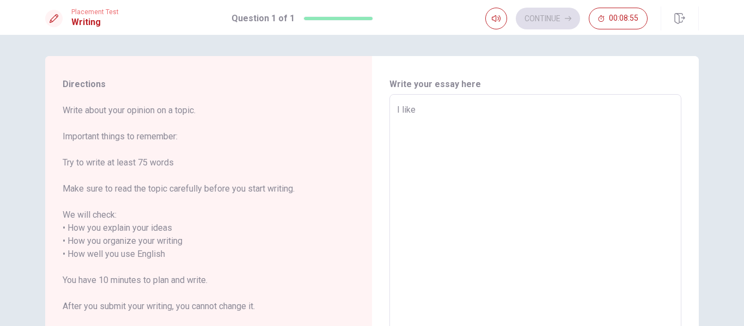
scroll to position [0, 0]
type textarea "x"
type textarea "I like t"
type textarea "x"
type textarea "I like th"
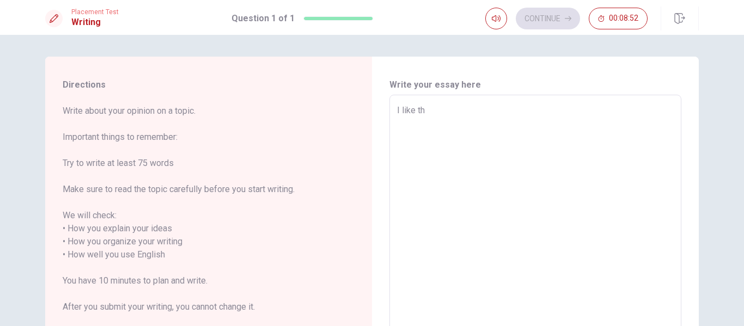
type textarea "x"
type textarea "I like the"
type textarea "x"
type textarea "I like the"
type textarea "x"
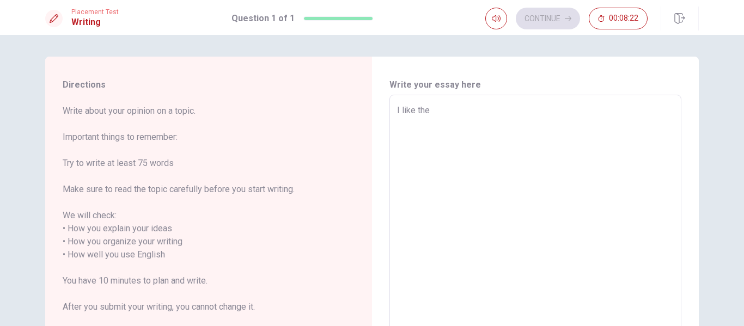
type textarea "I like the"
type textarea "x"
type textarea "I like th"
type textarea "x"
type textarea "I like t"
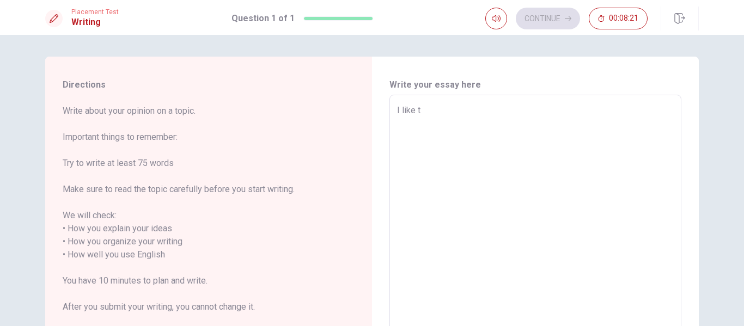
type textarea "x"
type textarea "I like"
type textarea "x"
type textarea "I like t"
type textarea "x"
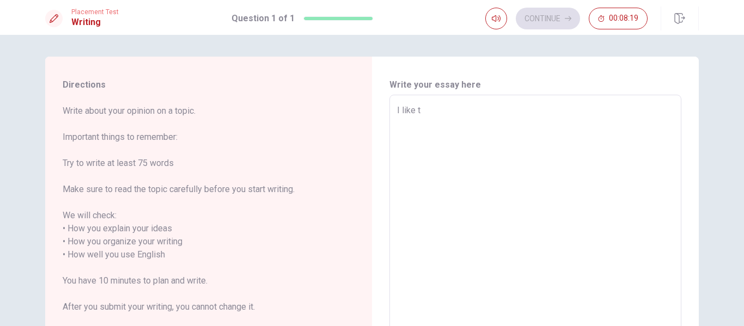
type textarea "I like to"
type textarea "x"
type textarea "I like to"
type textarea "x"
type textarea "I like to e"
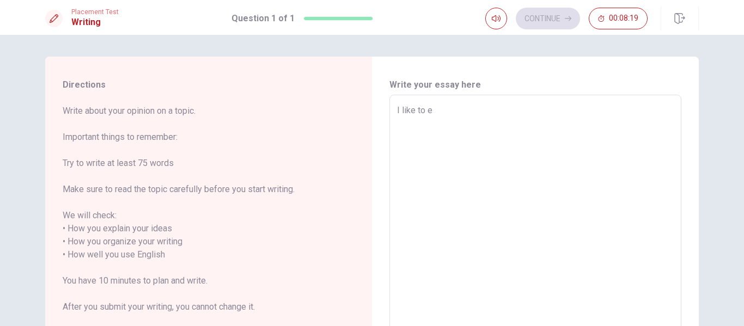
type textarea "x"
type textarea "I like to ex"
type textarea "x"
type textarea "I like to exe"
type textarea "x"
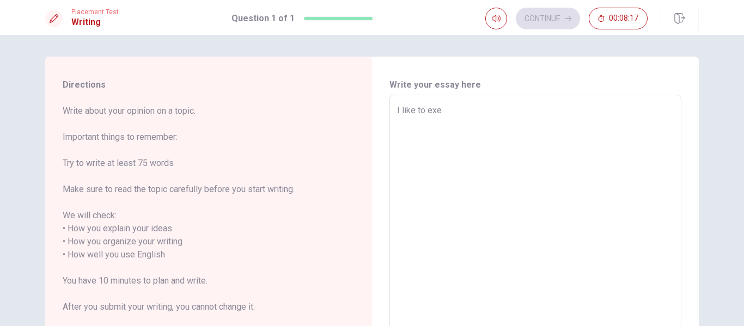
type textarea "I like to exer"
type textarea "x"
type textarea "I like to exerc"
type textarea "x"
type textarea "I like to exerci"
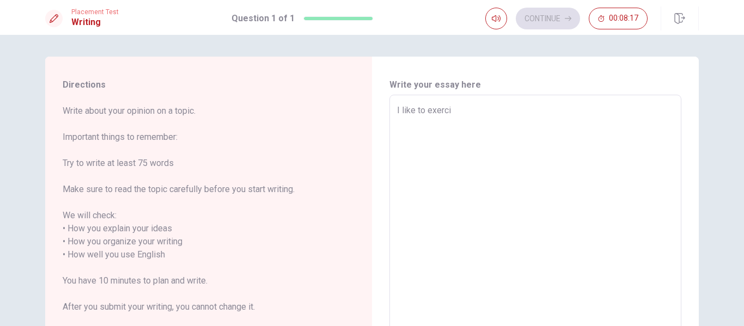
type textarea "x"
type textarea "I like to exercis"
type textarea "x"
type textarea "I like to exercise"
type textarea "x"
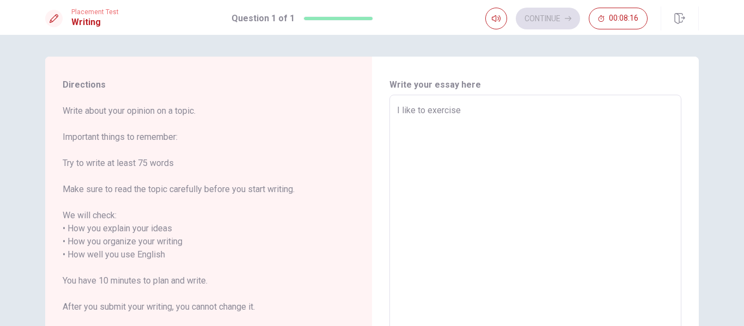
type textarea "I like to exercise"
type textarea "x"
type textarea "I like to exercise a"
type textarea "x"
type textarea "I like to exercise an"
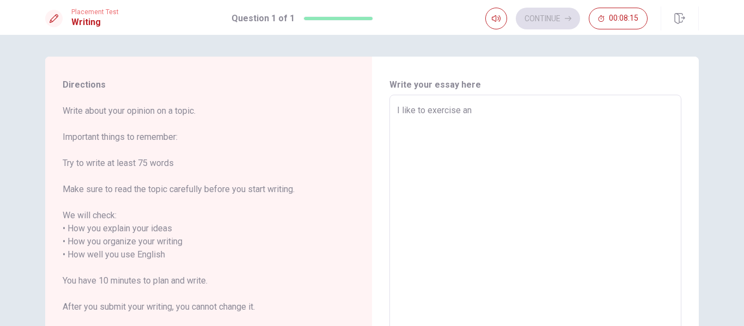
type textarea "x"
type textarea "I like to exercise and"
type textarea "x"
type textarea "I like to exercise anda"
type textarea "x"
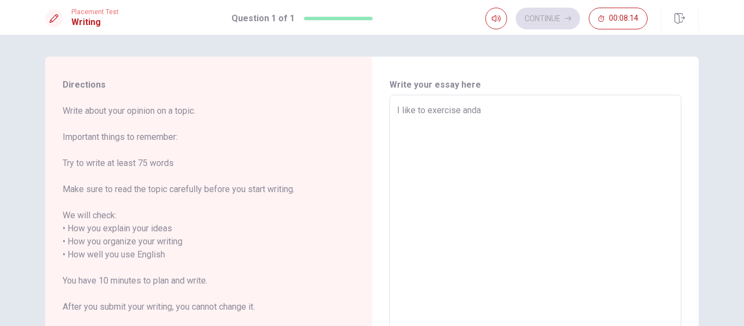
type textarea "I like to exercise anda"
type textarea "x"
type textarea "I like to exercise anda i"
type textarea "x"
type textarea "I like to exercise anda i"
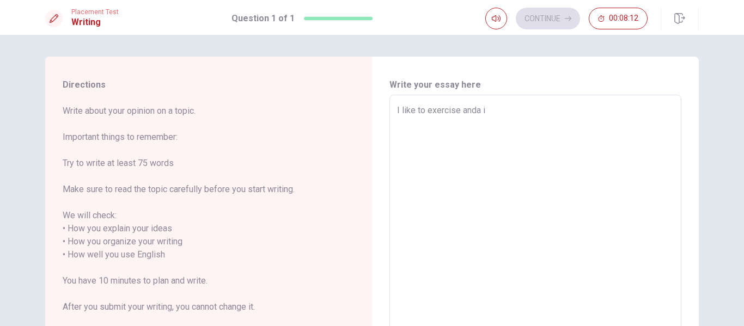
type textarea "x"
type textarea "I like to exercise anda i d"
type textarea "x"
type textarea "I like to exercise anda i do"
type textarea "x"
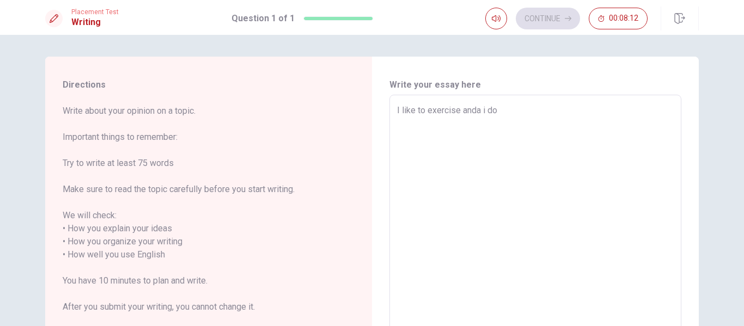
type textarea "I like to exercise anda i do"
type textarea "x"
type textarea "I like to exercise anda i do i"
type textarea "x"
type textarea "I like to exercise anda i do it"
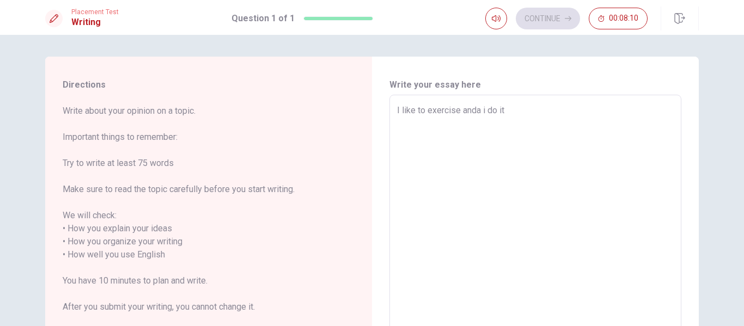
type textarea "x"
type textarea "I like to exercise anda i do it"
type textarea "x"
type textarea "I like to exercise anda i do it 3"
type textarea "x"
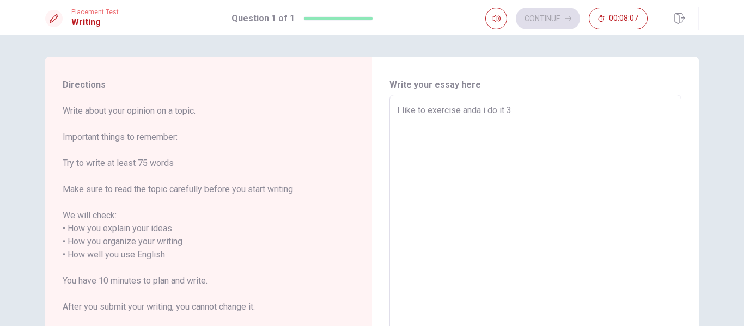
type textarea "I like to exercise anda i do it 3"
type textarea "x"
type textarea "I like to exercise anda i do it 3 t"
type textarea "x"
type textarea "I like to exercise anda i do it 3 ti"
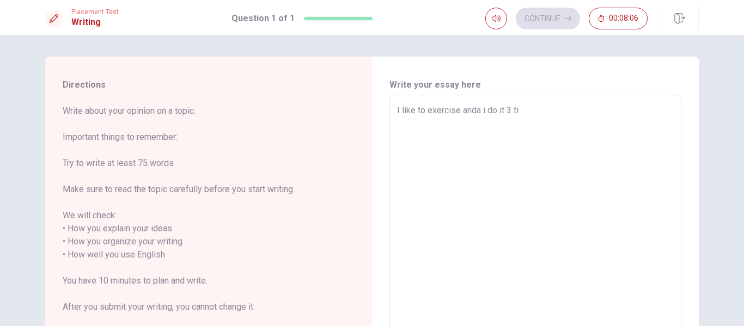
type textarea "x"
type textarea "I like to exercise anda i do it 3 [PERSON_NAME]"
type textarea "x"
type textarea "I like to exercise anda i do it 3 time"
type textarea "x"
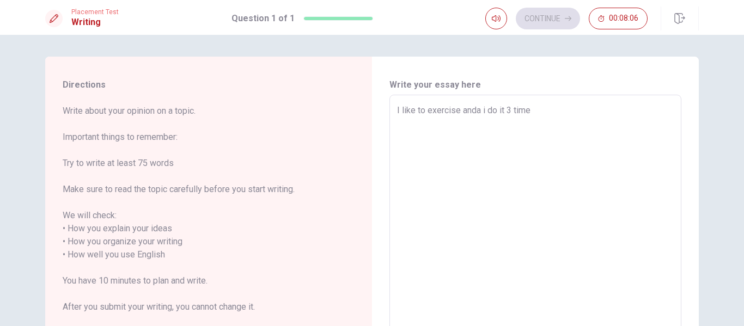
type textarea "I like to exercise anda i do it 3 times"
type textarea "x"
type textarea "I like to exercise anda i do it 3 times"
type textarea "x"
type textarea "I like to exercise anda i do it 3 times a"
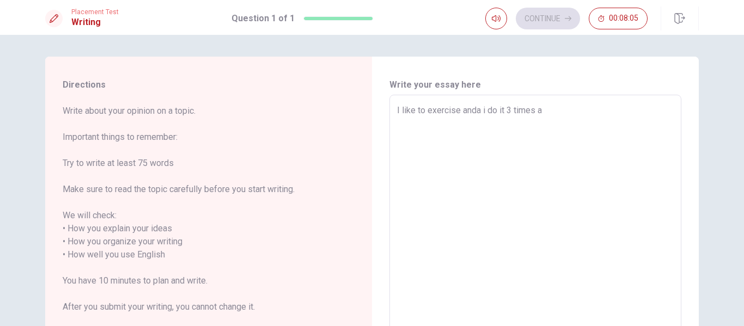
type textarea "x"
type textarea "I like to exercise anda i do it 3 times a"
type textarea "x"
type textarea "I like to exercise anda i do it 3 times a w"
type textarea "x"
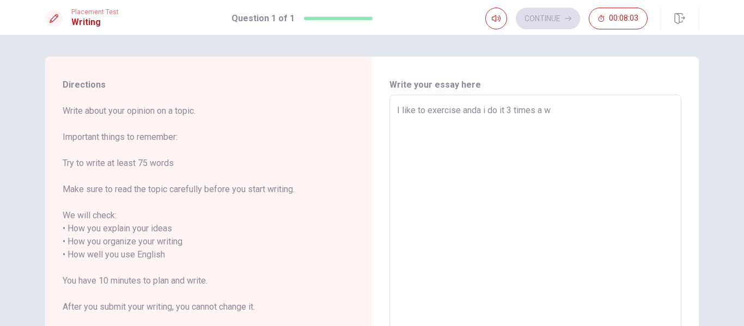
type textarea "I like to exercise anda i do it 3 times a we"
type textarea "x"
type textarea "I like to exercise anda i do it 3 times a wee"
type textarea "x"
type textarea "I like to exercise anda i do it 3 times a week"
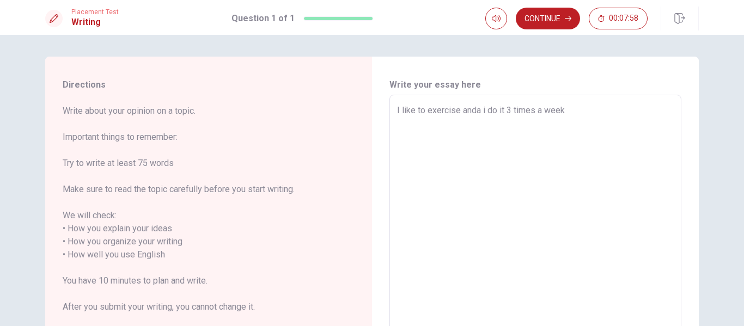
click at [475, 112] on textarea "I like to exercise anda i do it 3 times a week" at bounding box center [535, 255] width 277 height 302
type textarea "x"
type textarea "I like to exercise and i do it 3 times a week"
type textarea "x"
type textarea "I like to exercise and i do it 3 times a week"
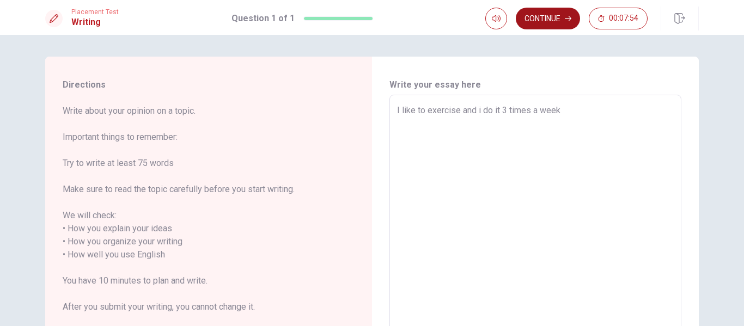
click at [545, 13] on button "Continue" at bounding box center [548, 19] width 64 height 22
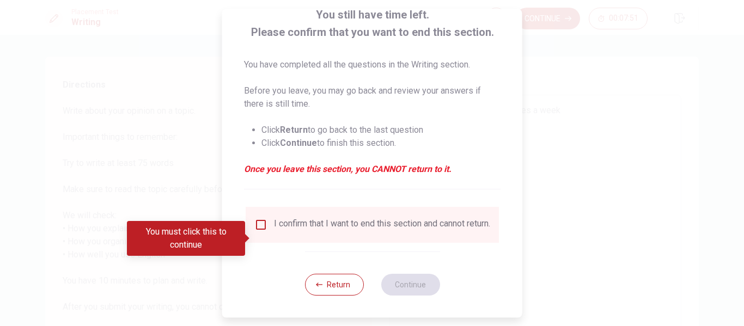
scroll to position [80, 0]
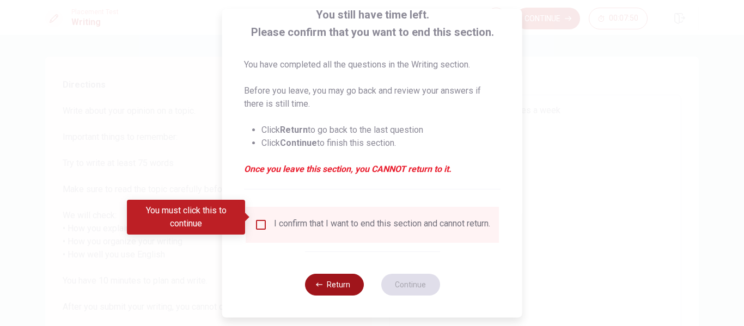
click at [339, 288] on button "Return" at bounding box center [333, 285] width 59 height 22
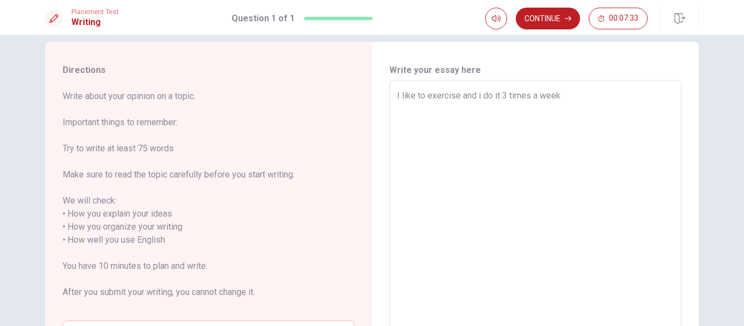
scroll to position [0, 0]
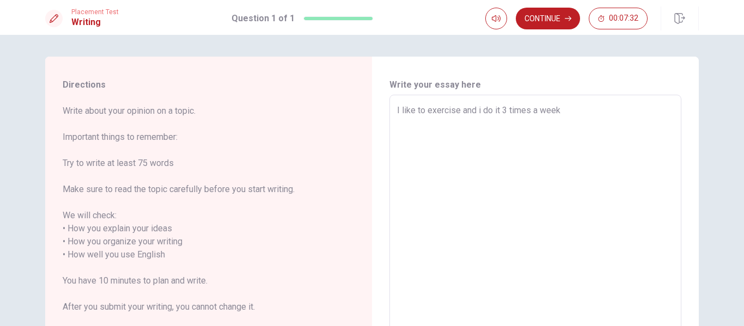
click at [571, 115] on textarea "I like to exercise and i do it 3 times a week" at bounding box center [535, 255] width 277 height 302
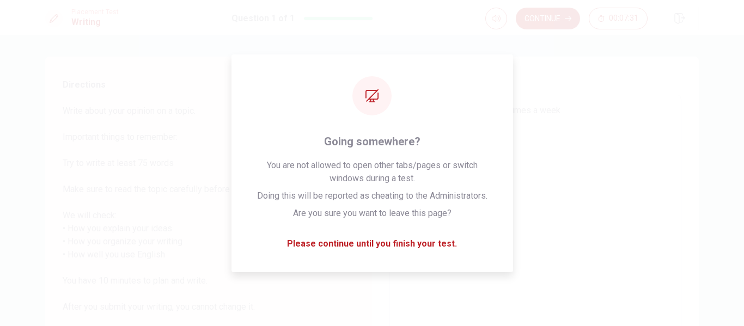
type textarea "x"
type textarea "I like to exercise and i do it 3 times a week."
type textarea "x"
type textarea "I like to exercise and i do it 3 times a week."
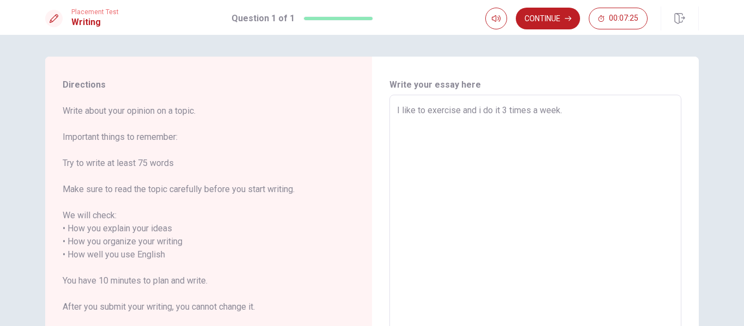
type textarea "x"
type textarea "I like to exercise and i do it 3 times a week. w"
type textarea "x"
type textarea "I like to exercise and i do it 3 times a week."
type textarea "x"
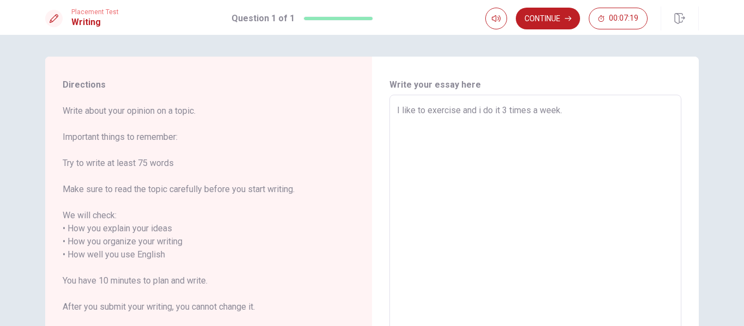
type textarea "I like to exercise and i do it 3 times a week. I"
type textarea "x"
type textarea "I like to exercise and i do it 3 times a week. I"
type textarea "x"
type textarea "I like to exercise and i do it 3 times a week. I T"
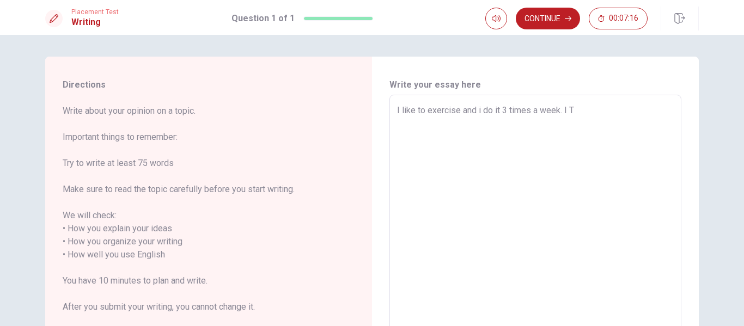
type textarea "x"
type textarea "I like to exercise and i do it 3 times a week. I TH"
type textarea "x"
type textarea "I like to exercise and i do it 3 times a week. I THI"
type textarea "x"
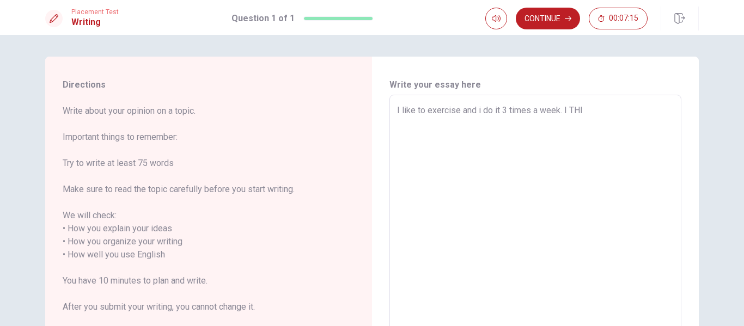
type textarea "I like to exercise and i do it 3 times a week. I THIN"
type textarea "x"
type textarea "I like to exercise and i do it 3 times a week. I THINK"
type textarea "x"
type textarea "I like to exercise and i do it 3 times a week. I THIN"
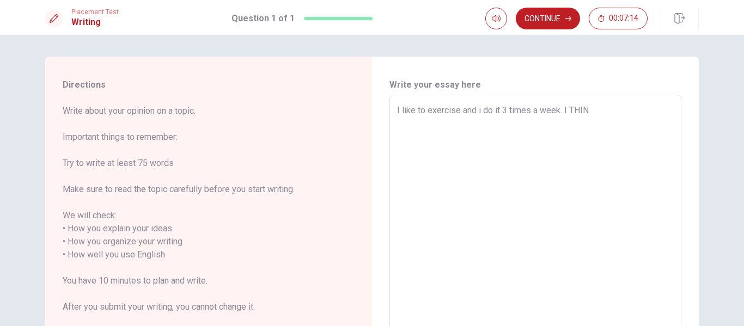
type textarea "x"
type textarea "I like to exercise and i do it 3 times a week. I THI"
type textarea "x"
type textarea "I like to exercise and i do it 3 times a week. I TH"
type textarea "x"
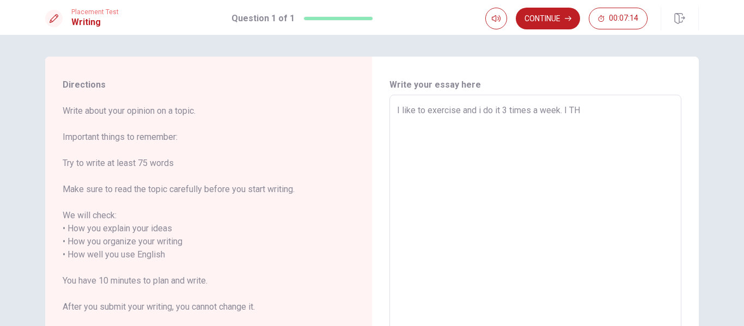
type textarea "I like to exercise and i do it 3 times a week. I T"
type textarea "x"
type textarea "I like to exercise and i do it 3 times a week. I"
type textarea "x"
type textarea "I like to exercise and i do it 3 times a week. I t"
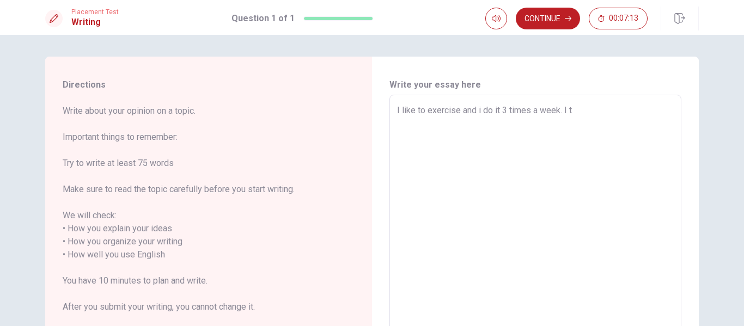
type textarea "x"
type textarea "I like to exercise and i do it 3 times a week. I th"
type textarea "x"
type textarea "I like to exercise and i do it 3 times a week. I thi"
type textarea "x"
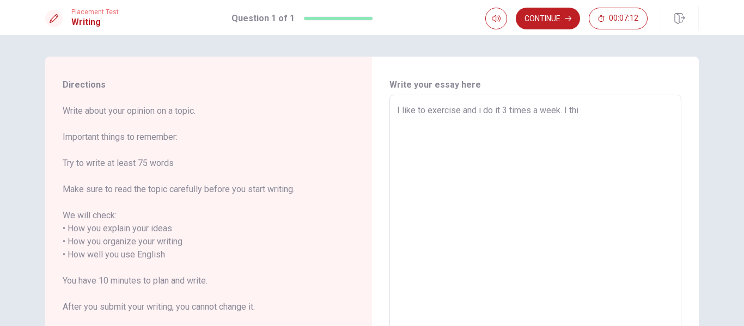
type textarea "I like to exercise and i do it 3 times a week. I thin"
type textarea "x"
type textarea "I like to exercise and i do it 3 times a week. I think"
type textarea "x"
type textarea "I like to exercise and i do it 3 times a week. I think"
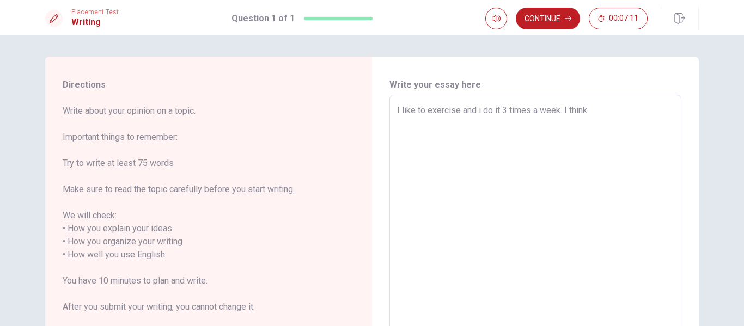
type textarea "x"
type textarea "I like to exercise and i do it 3 times a week. I think t"
type textarea "x"
type textarea "I like to exercise and i do it 3 times a week. I think th"
type textarea "x"
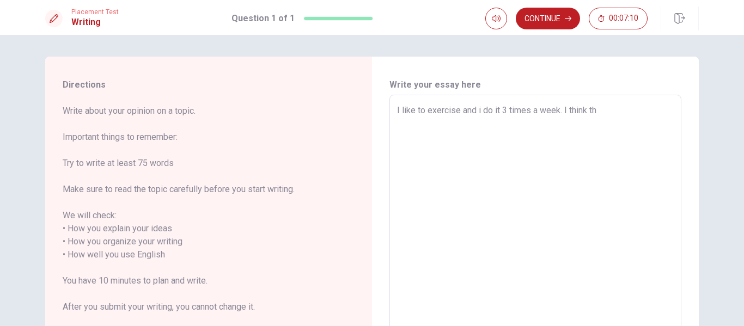
type textarea "I like to exercise and i do it 3 times a week. I think tha"
type textarea "x"
type textarea "I like to exercise and i do it 3 times a week. I think that"
type textarea "x"
type textarea "I like to exercise and i do it 3 times a week. I think that"
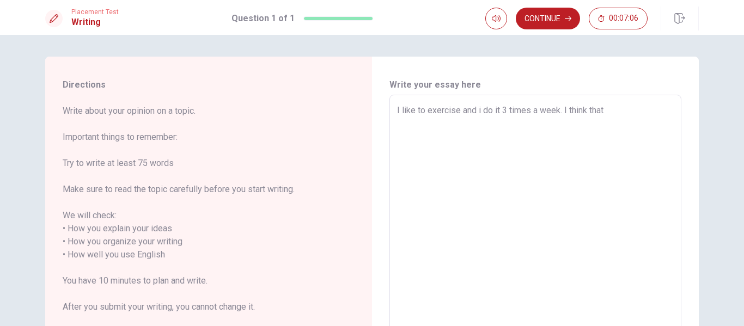
type textarea "x"
type textarea "I like to exercise and i do it 3 times a week. I think that m"
type textarea "x"
type textarea "I like to exercise and i do it 3 times a week. I think that my"
type textarea "x"
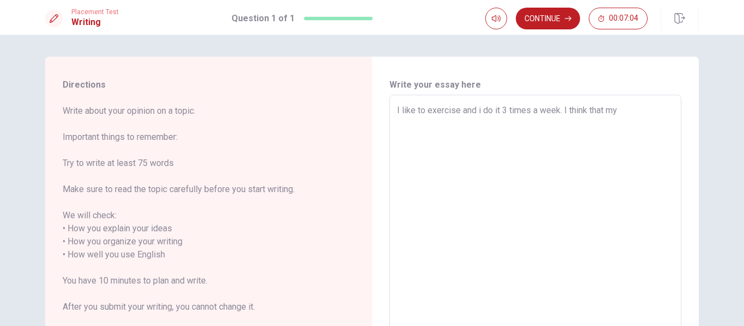
type textarea "I like to exercise and i do it 3 times a week. I think that my"
type textarea "x"
type textarea "I like to exercise and i do it 3 times a week. I think that my h"
type textarea "x"
type textarea "I like to exercise and i do it 3 times a week. I think that my he"
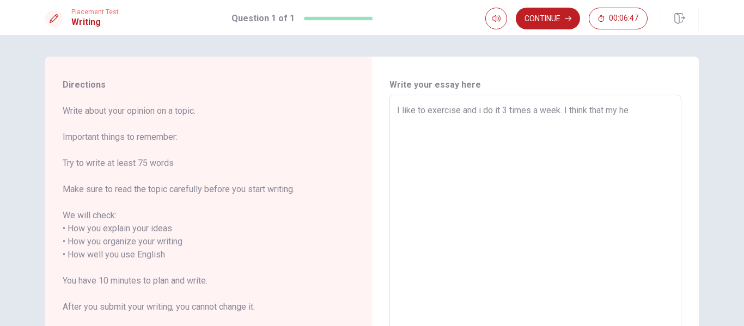
type textarea "x"
type textarea "I like to exercise and i do it 3 times a week. I think that my hea"
type textarea "x"
type textarea "I like to exercise and i do it 3 times a week. I think that my heal"
type textarea "x"
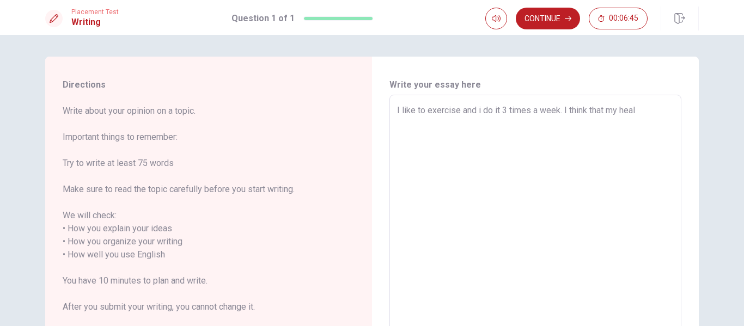
type textarea "I like to exercise and i do it 3 times a week. I think that my healt"
type textarea "x"
type textarea "I like to exercise and i do it 3 times a week. I think that my health"
type textarea "x"
type textarea "I like to exercise and i do it 3 times a week. I think that my health"
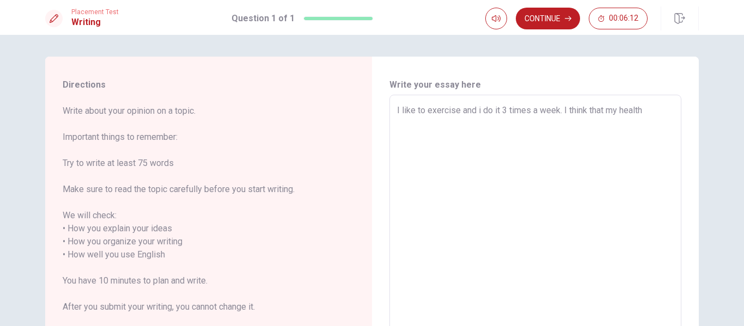
type textarea "x"
type textarea "I like to exercise and i do it 3 times a week. I think that my health i"
type textarea "x"
type textarea "I like to exercise and i do it 3 times a week. I think that my health it"
type textarea "x"
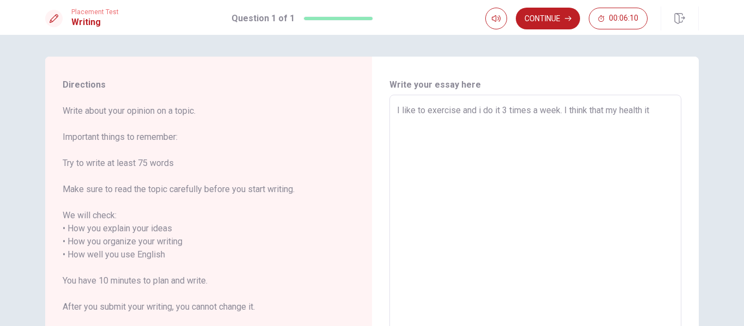
type textarea "I like to exercise and i do it 3 times a week. I think that my health it"
type textarea "x"
type textarea "I like to exercise and i do it 3 times a week. I think that my health it w"
type textarea "x"
type textarea "I like to exercise and i do it 3 times a week. I think that my health it wi"
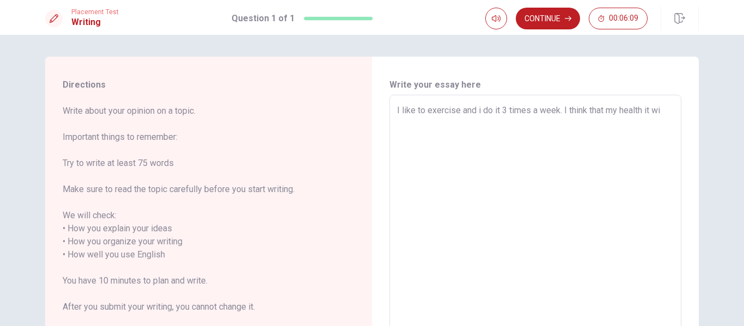
type textarea "x"
type textarea "I like to exercise and i do it 3 times a week. I think that my health it wio"
click at [547, 19] on button "Continue" at bounding box center [548, 19] width 64 height 22
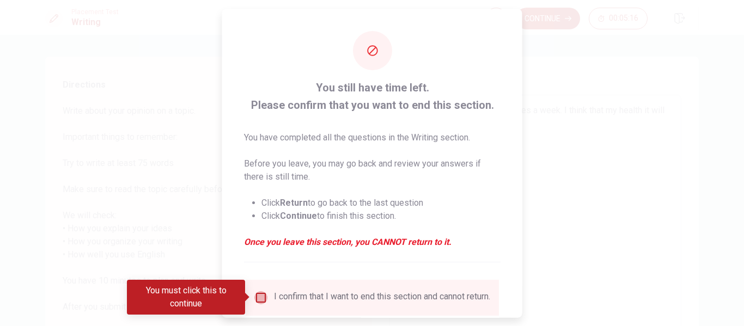
click at [260, 297] on input "You must click this to continue" at bounding box center [260, 297] width 13 height 13
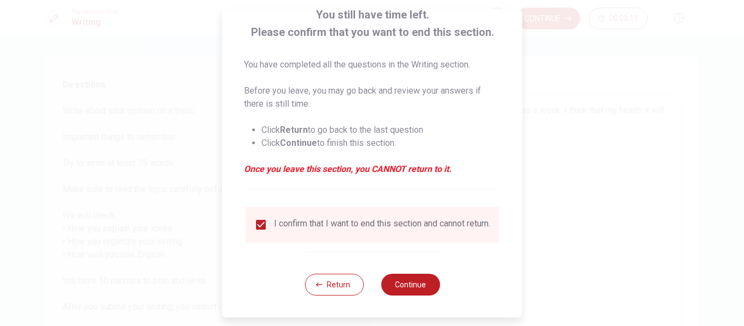
scroll to position [80, 0]
click at [411, 288] on button "Continue" at bounding box center [410, 285] width 59 height 22
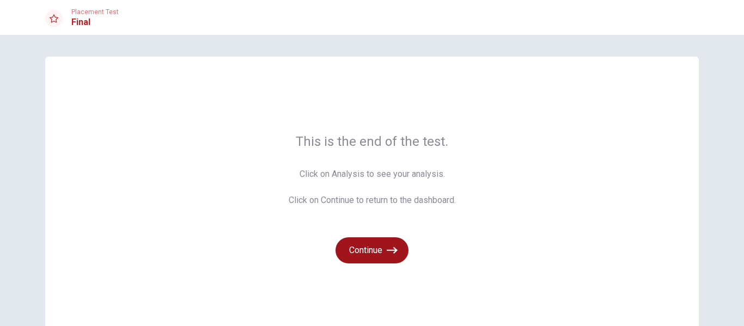
click at [357, 245] on button "Continue" at bounding box center [371, 250] width 73 height 26
